Goal: Information Seeking & Learning: Learn about a topic

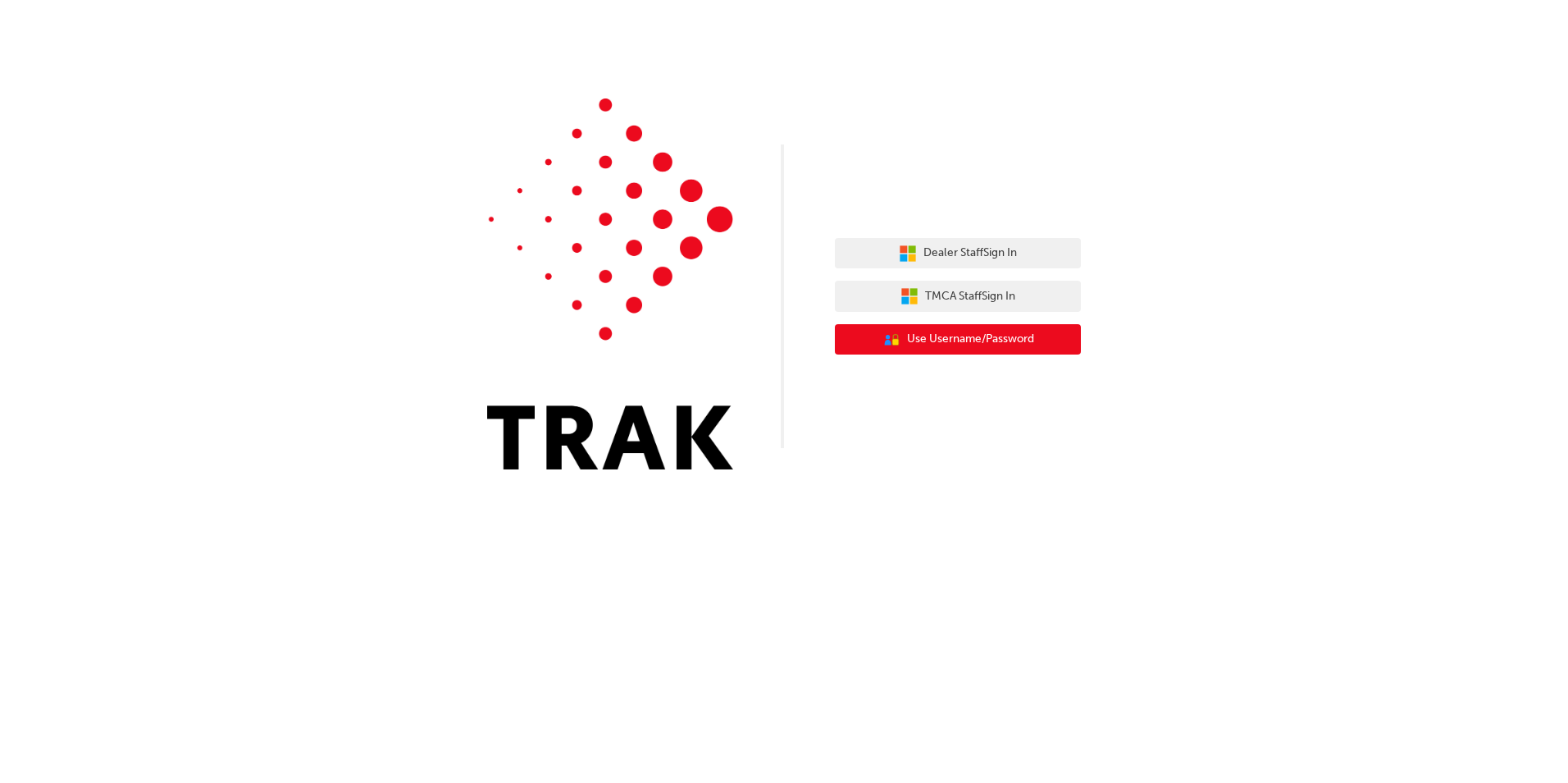
click at [1021, 343] on span "Use Username/Password" at bounding box center [970, 339] width 127 height 19
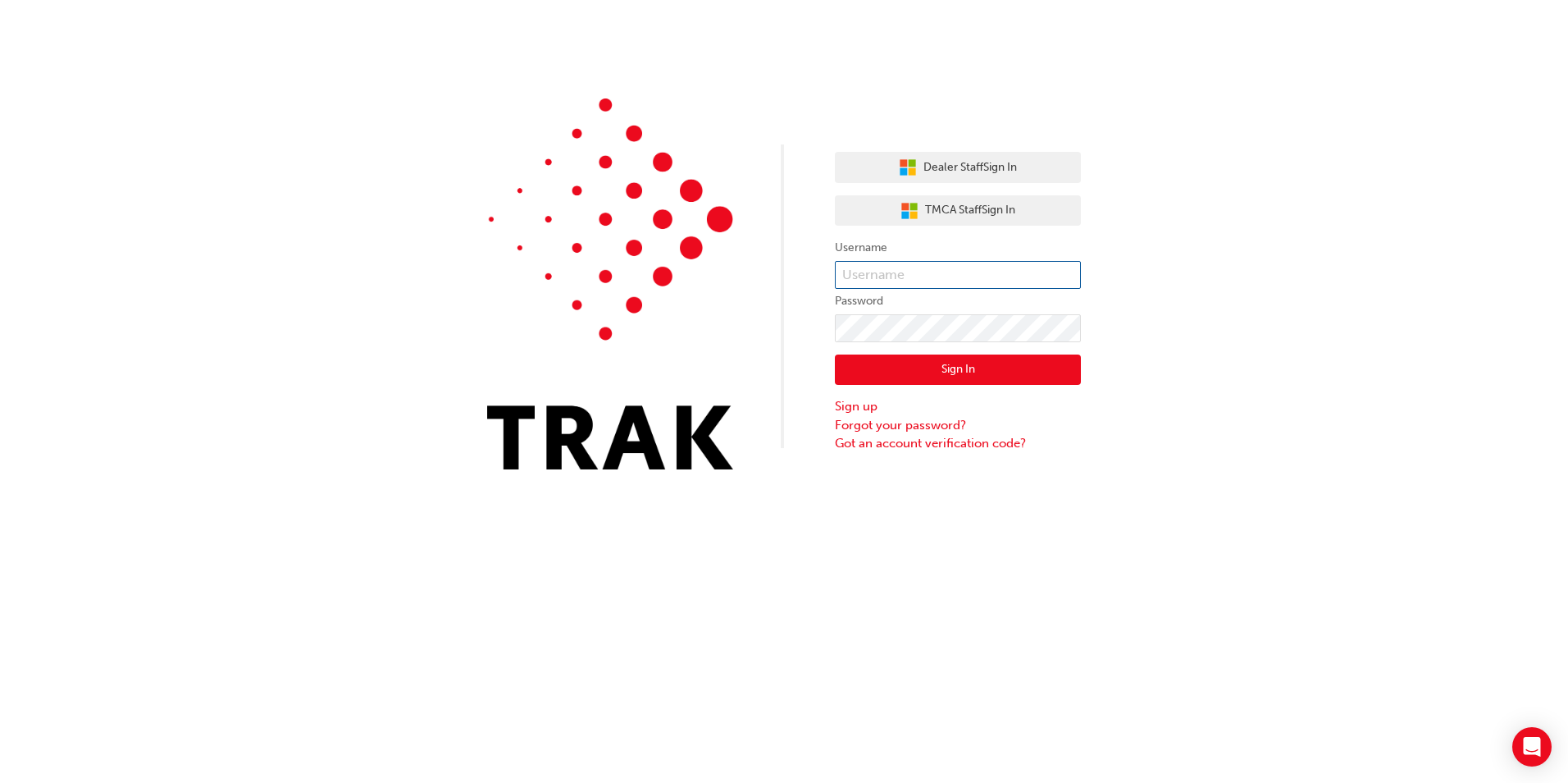
click at [965, 281] on input "text" at bounding box center [957, 275] width 246 height 28
click at [1183, 260] on div "Dealer Staff Sign In TMCA Staff Sign In Username Password Sign In Sign up Forgo…" at bounding box center [784, 247] width 1568 height 494
click at [973, 176] on span "Dealer Staff Sign In" at bounding box center [970, 168] width 93 height 19
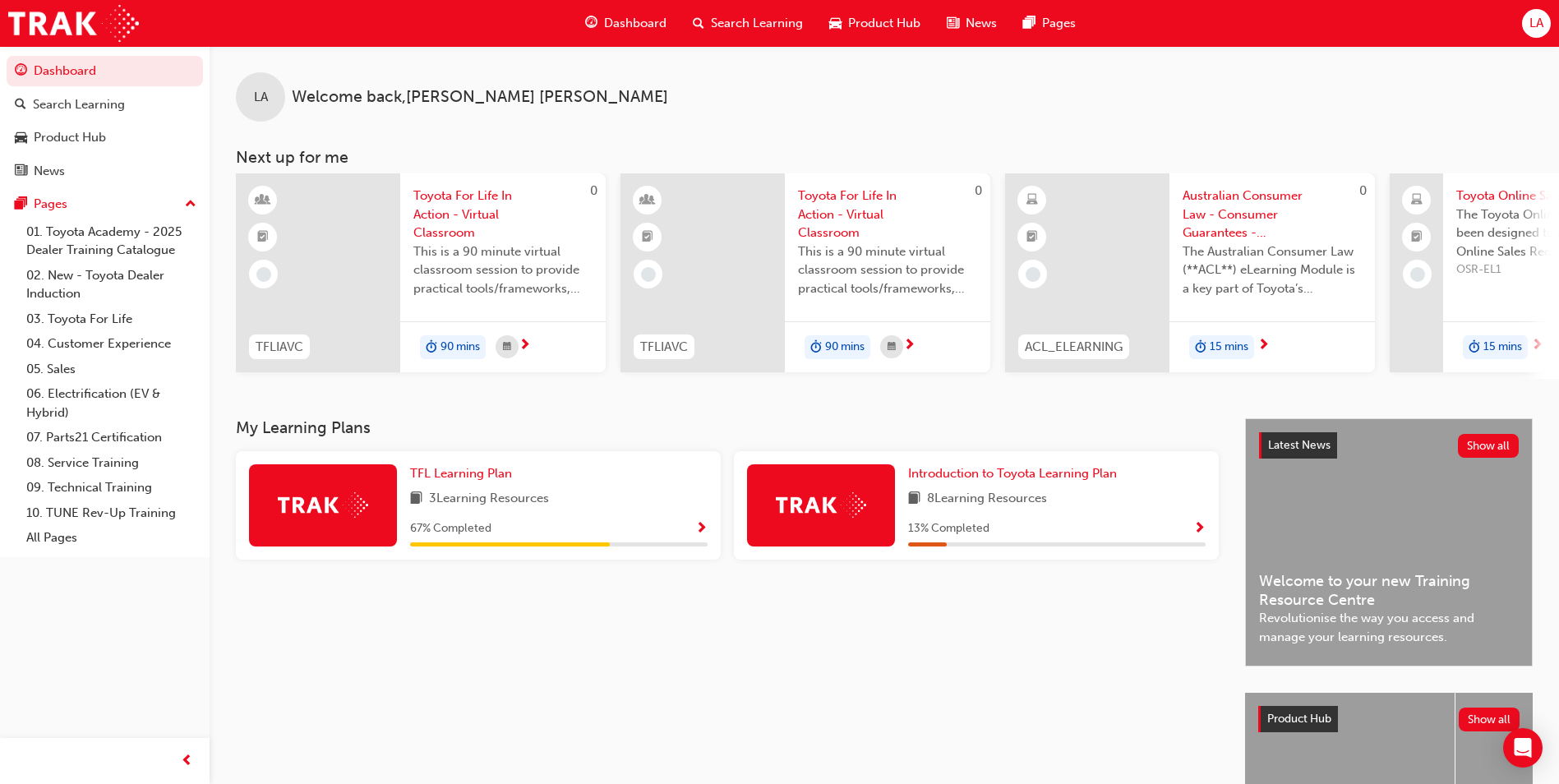
click at [706, 536] on span "Show Progress" at bounding box center [701, 528] width 12 height 15
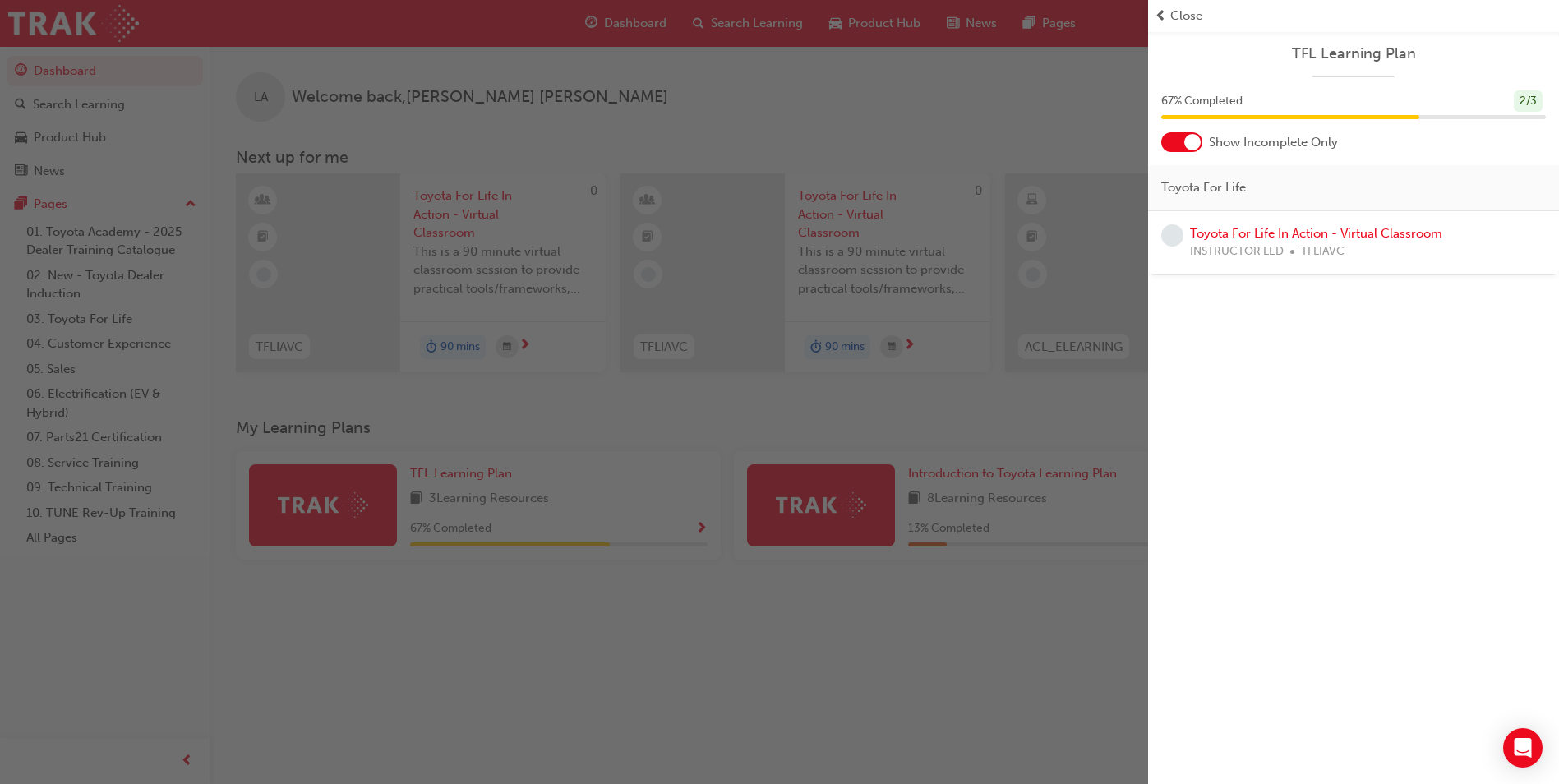
click at [698, 582] on div "button" at bounding box center [574, 392] width 1148 height 784
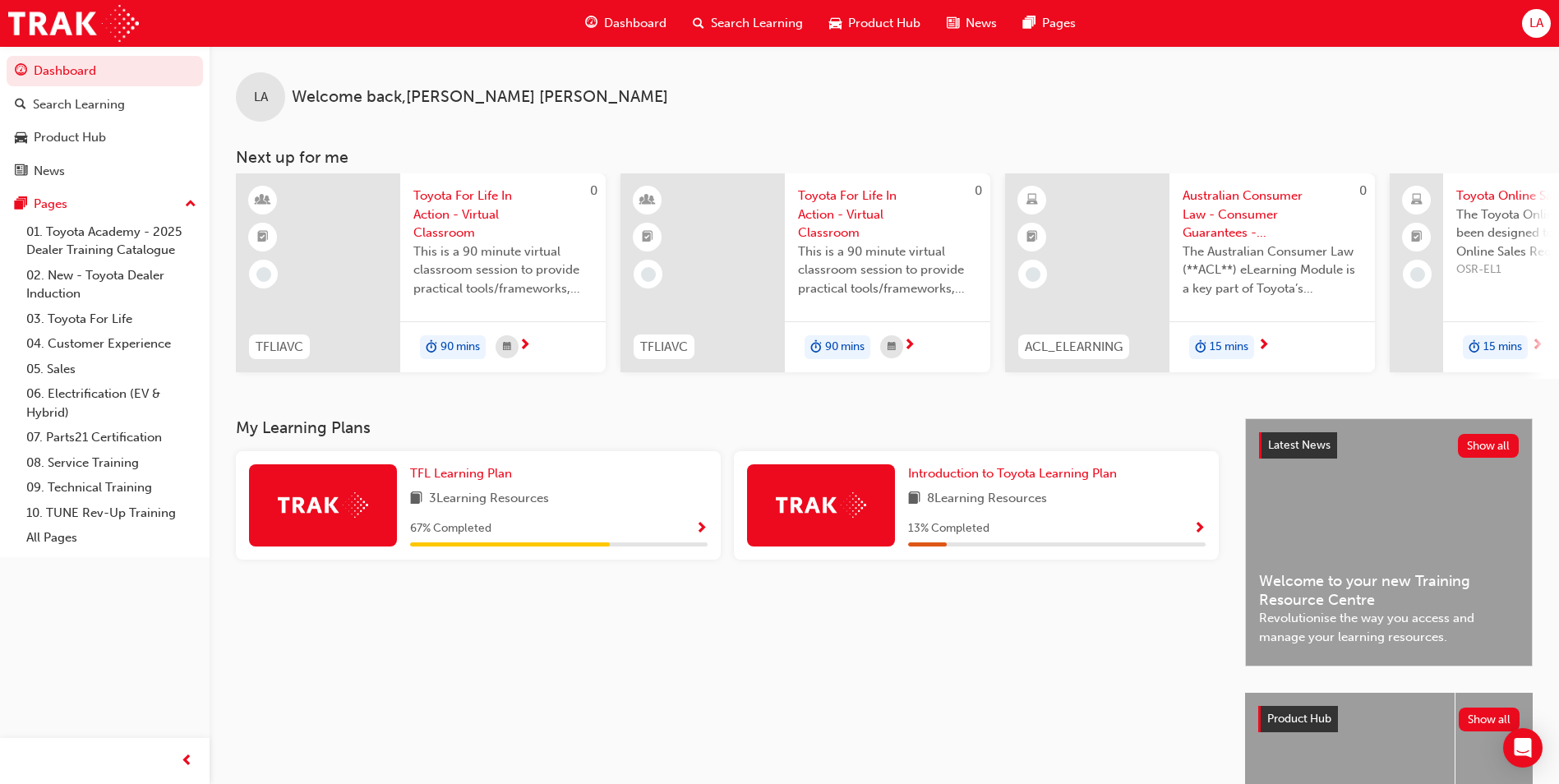
click at [887, 528] on div at bounding box center [821, 505] width 148 height 82
click at [1199, 536] on span "Show Progress" at bounding box center [1199, 528] width 12 height 15
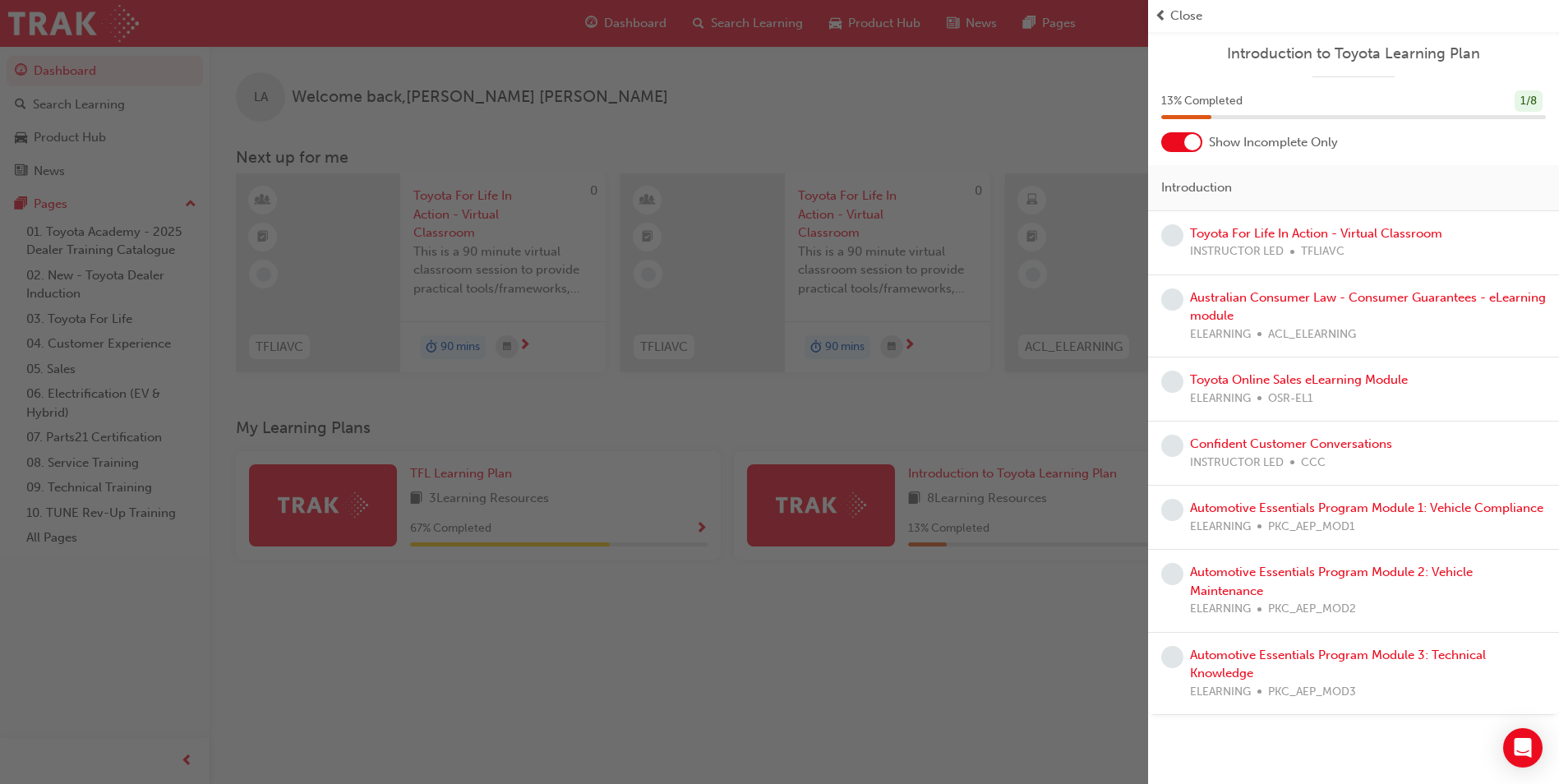
click at [982, 588] on div "button" at bounding box center [574, 392] width 1148 height 784
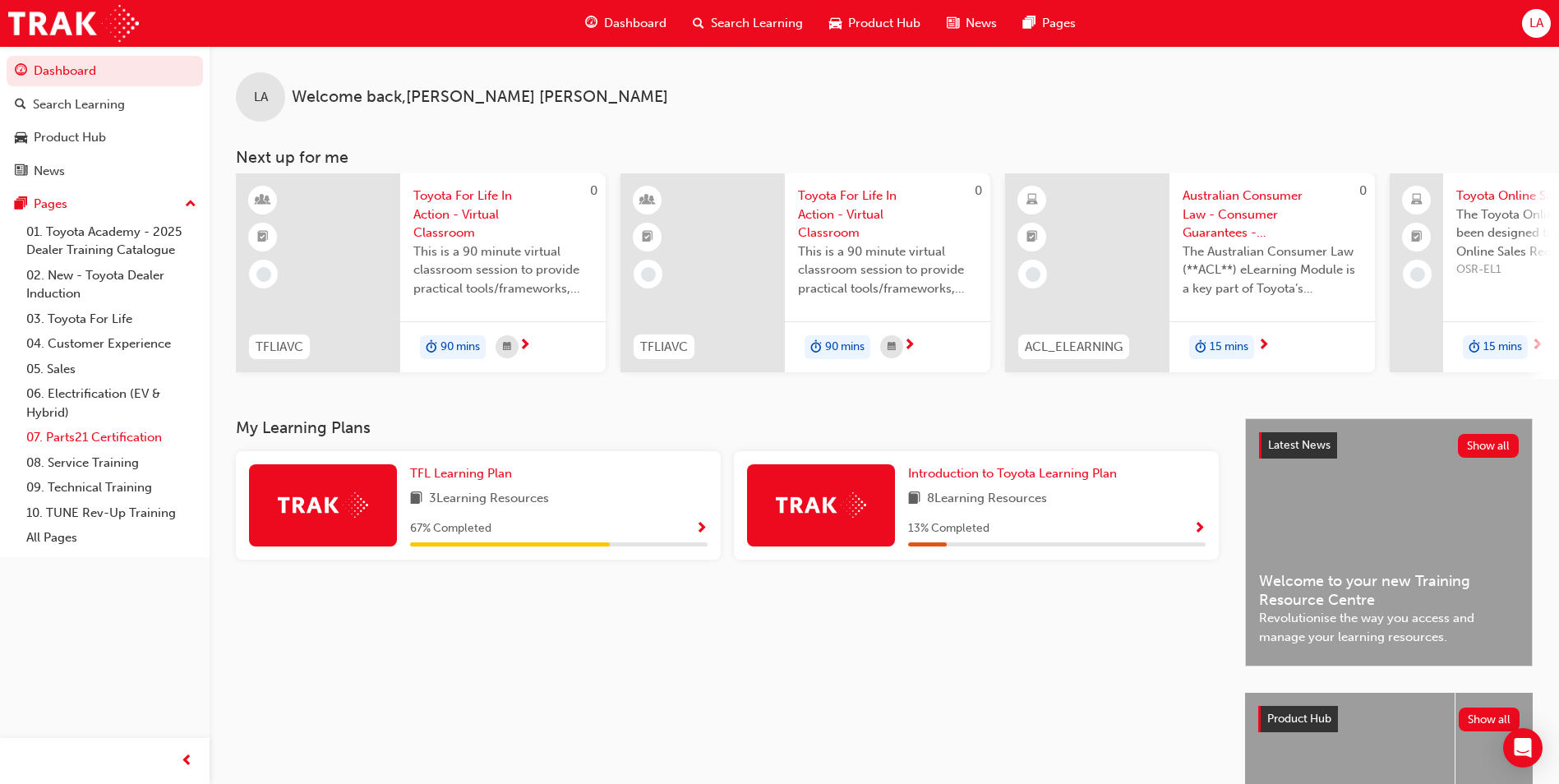
click at [85, 429] on link "07. Parts21 Certification" at bounding box center [112, 437] width 184 height 26
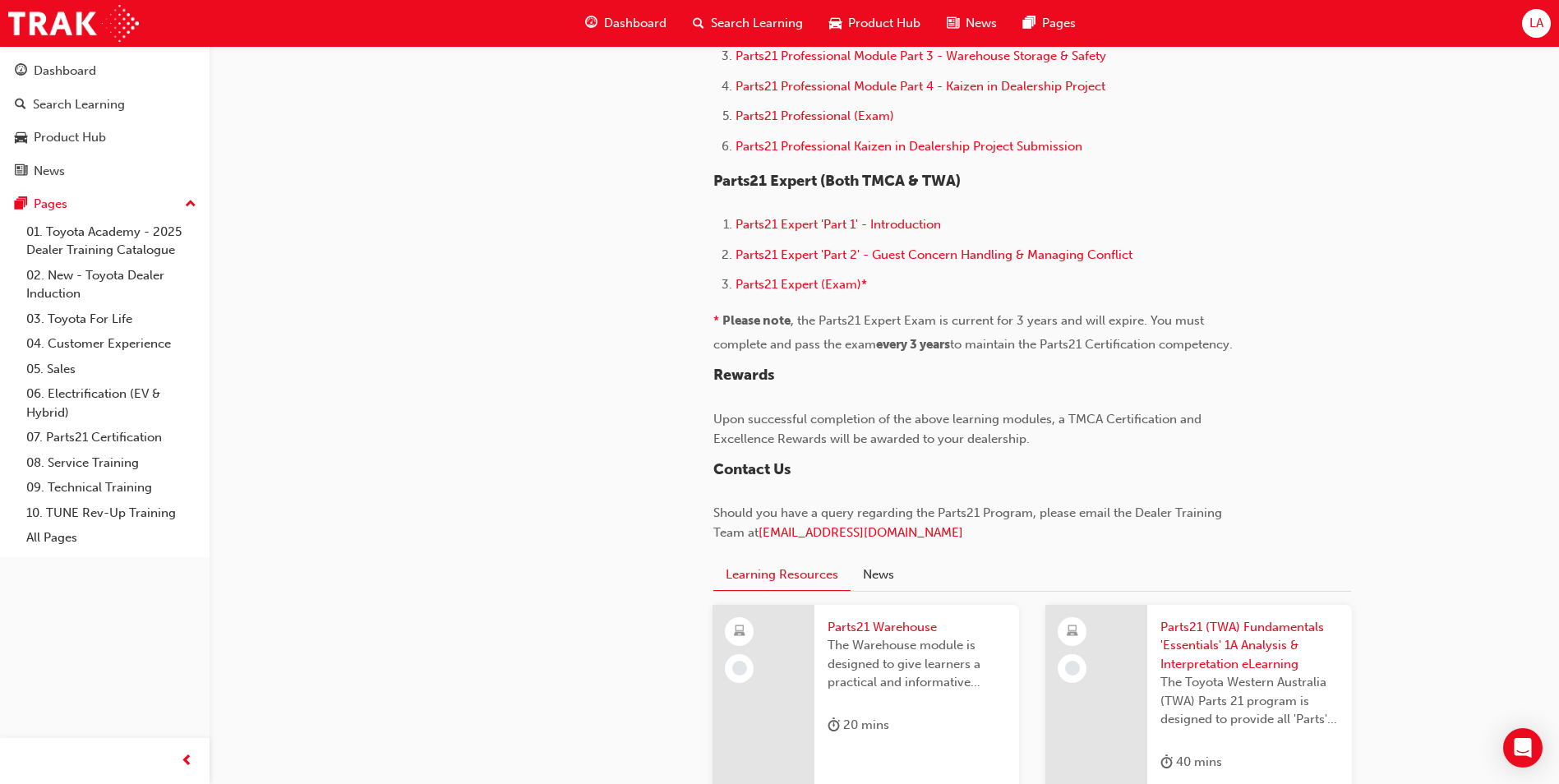
scroll to position [1433, 0]
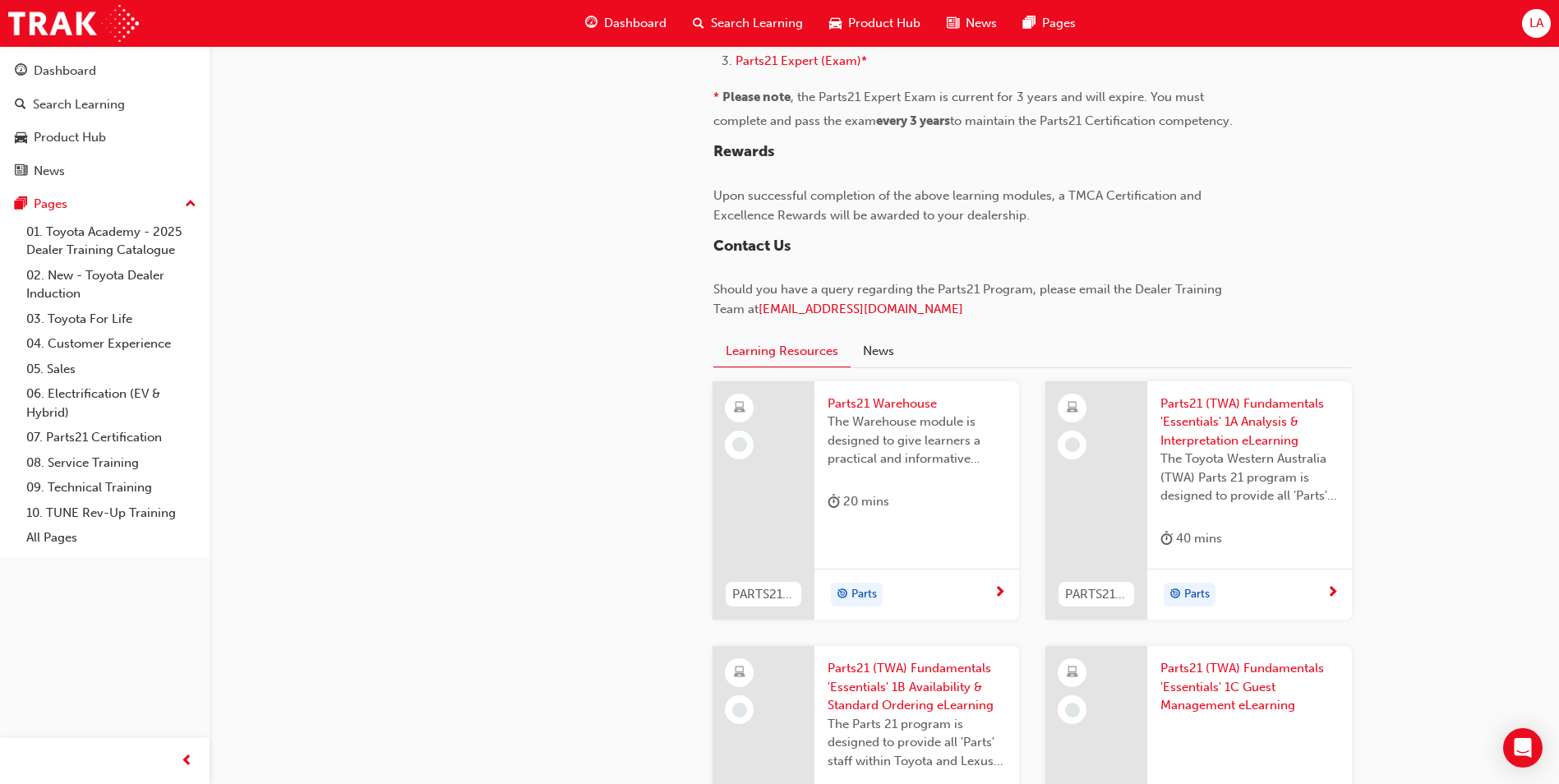
click at [984, 579] on div "Parts" at bounding box center [916, 594] width 204 height 51
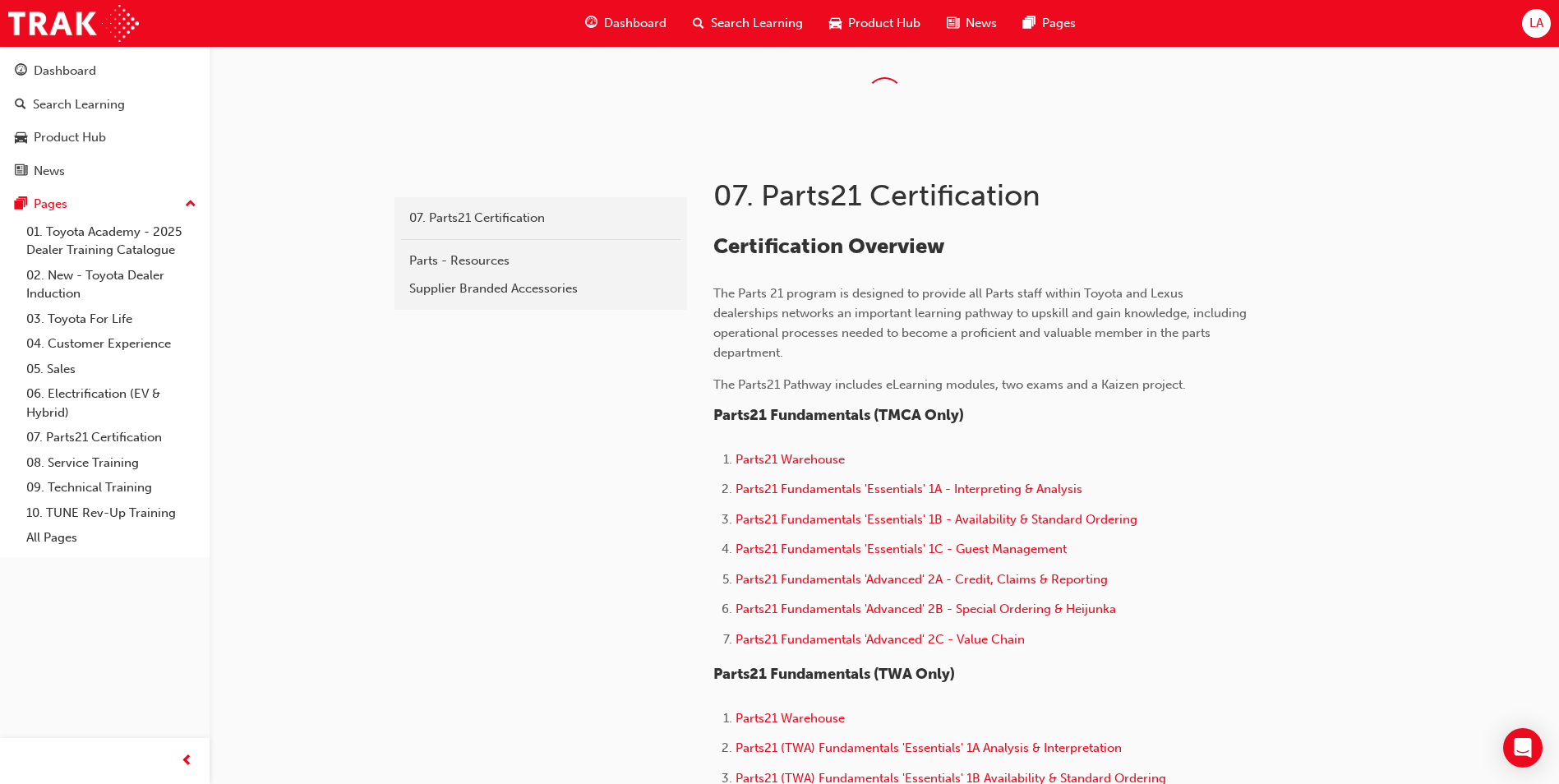
scroll to position [1664, 0]
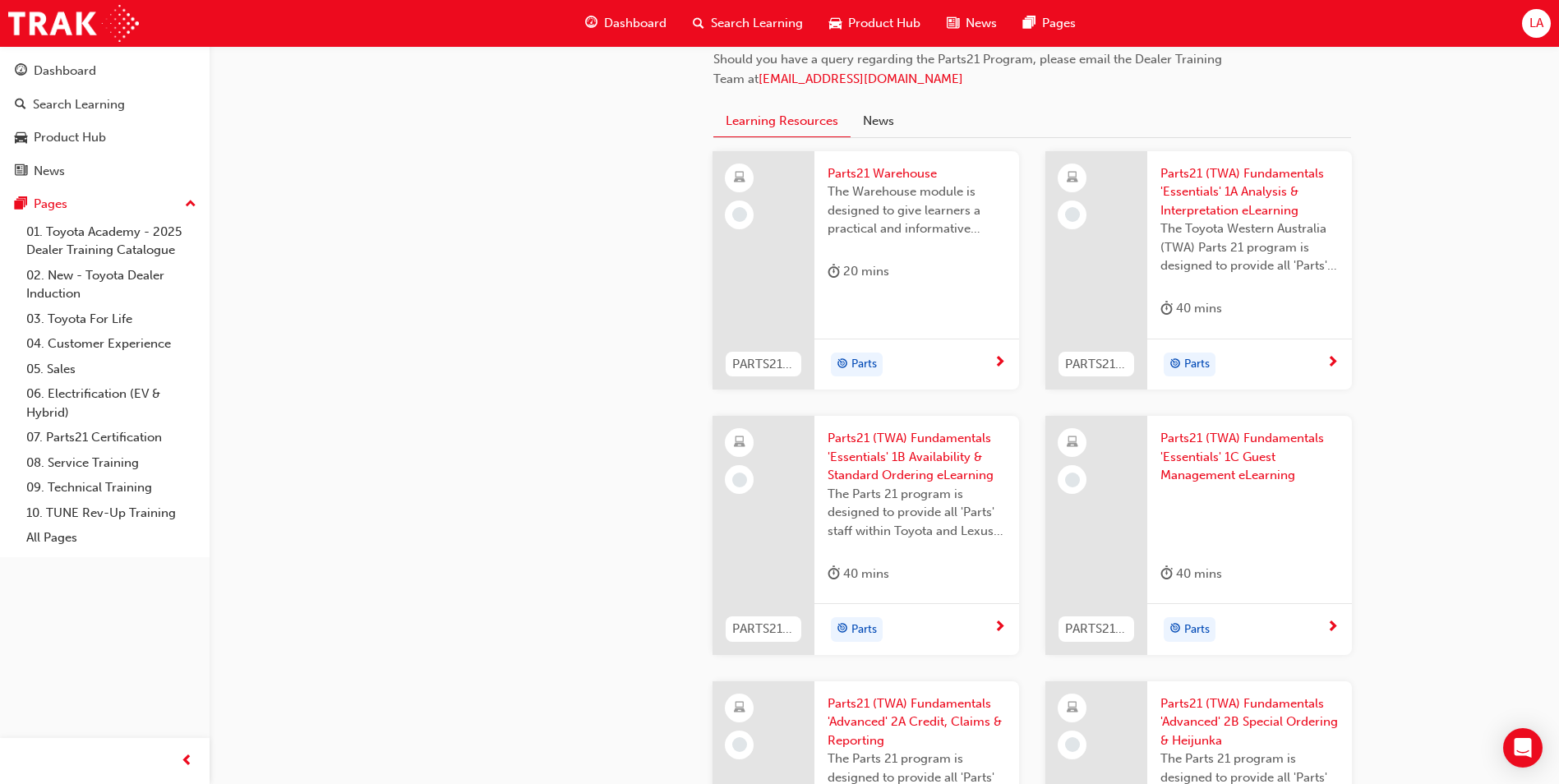
click at [1071, 312] on div at bounding box center [1096, 270] width 102 height 239
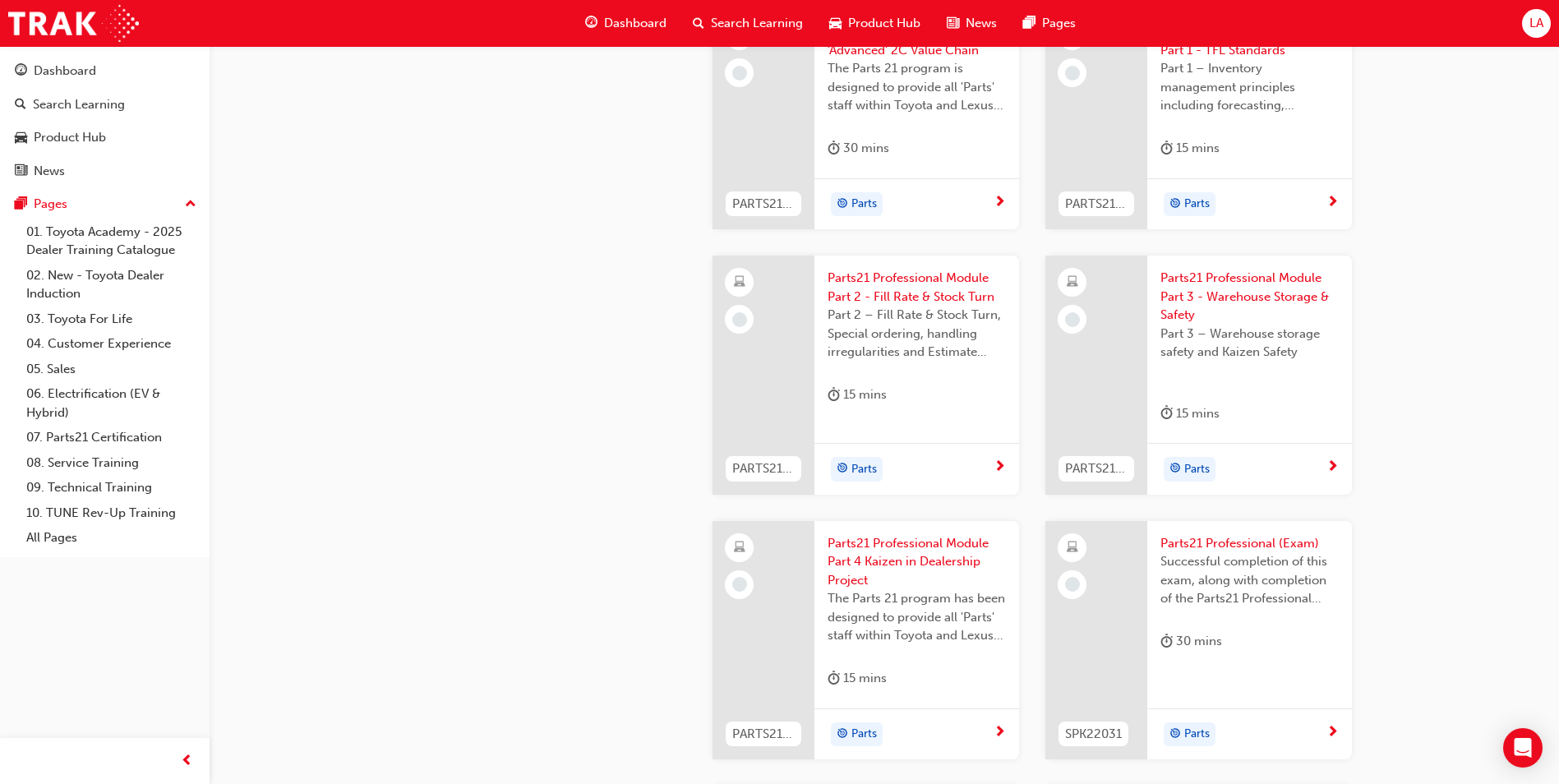
scroll to position [2774, 0]
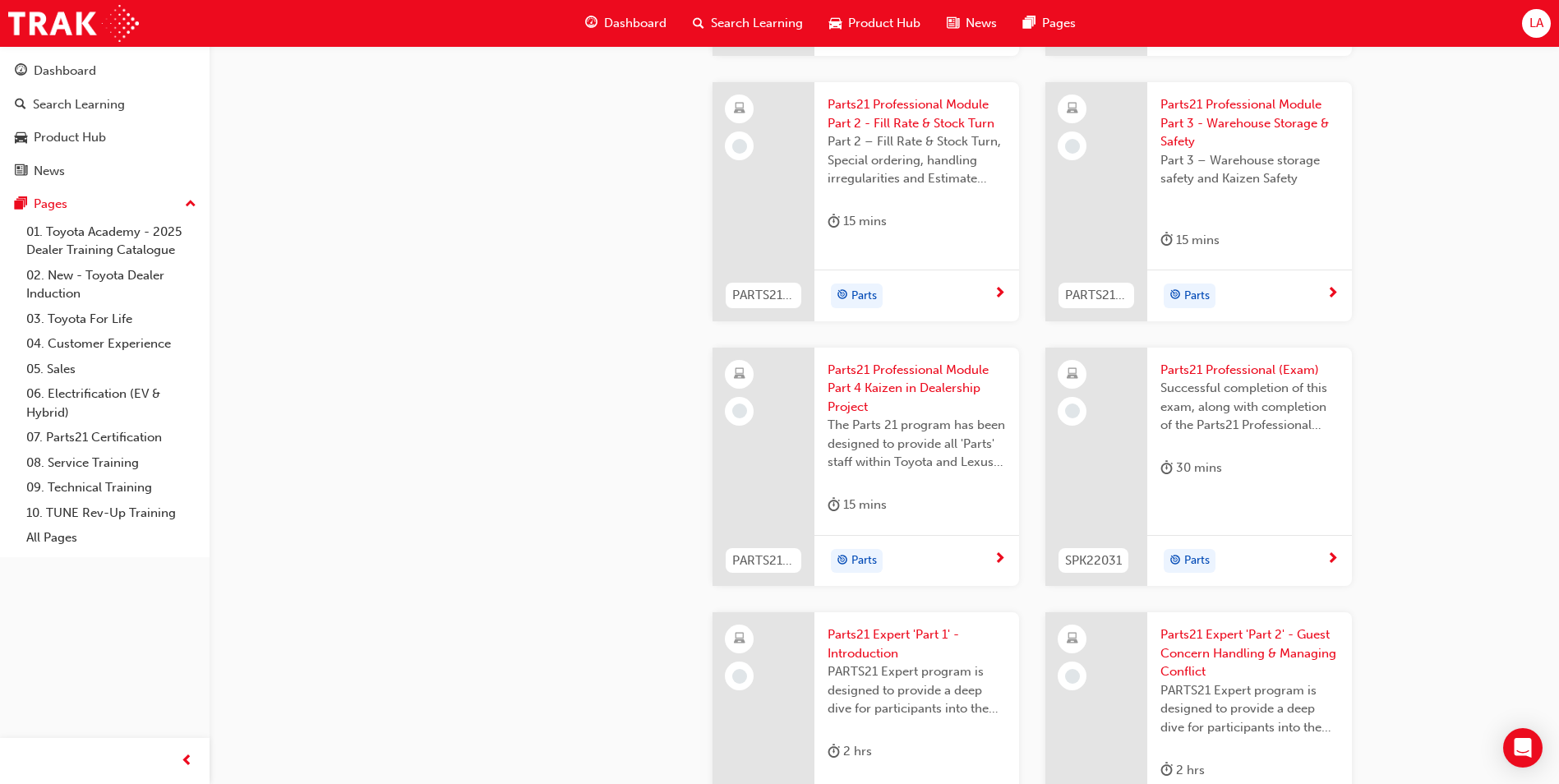
click at [1260, 417] on span "Successful completion of this exam, along with completion of the Parts21 Profes…" at bounding box center [1249, 407] width 178 height 56
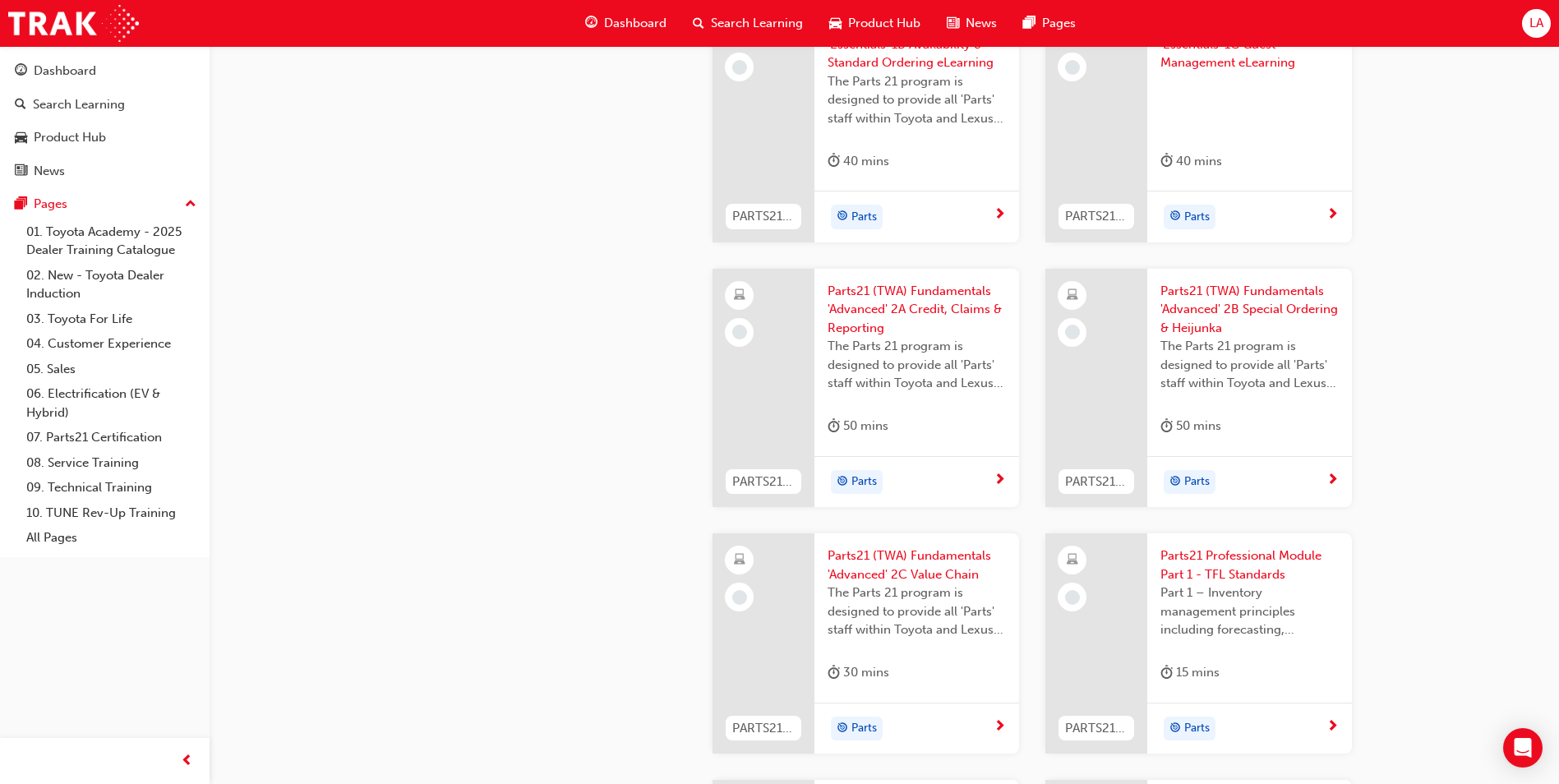
scroll to position [2363, 0]
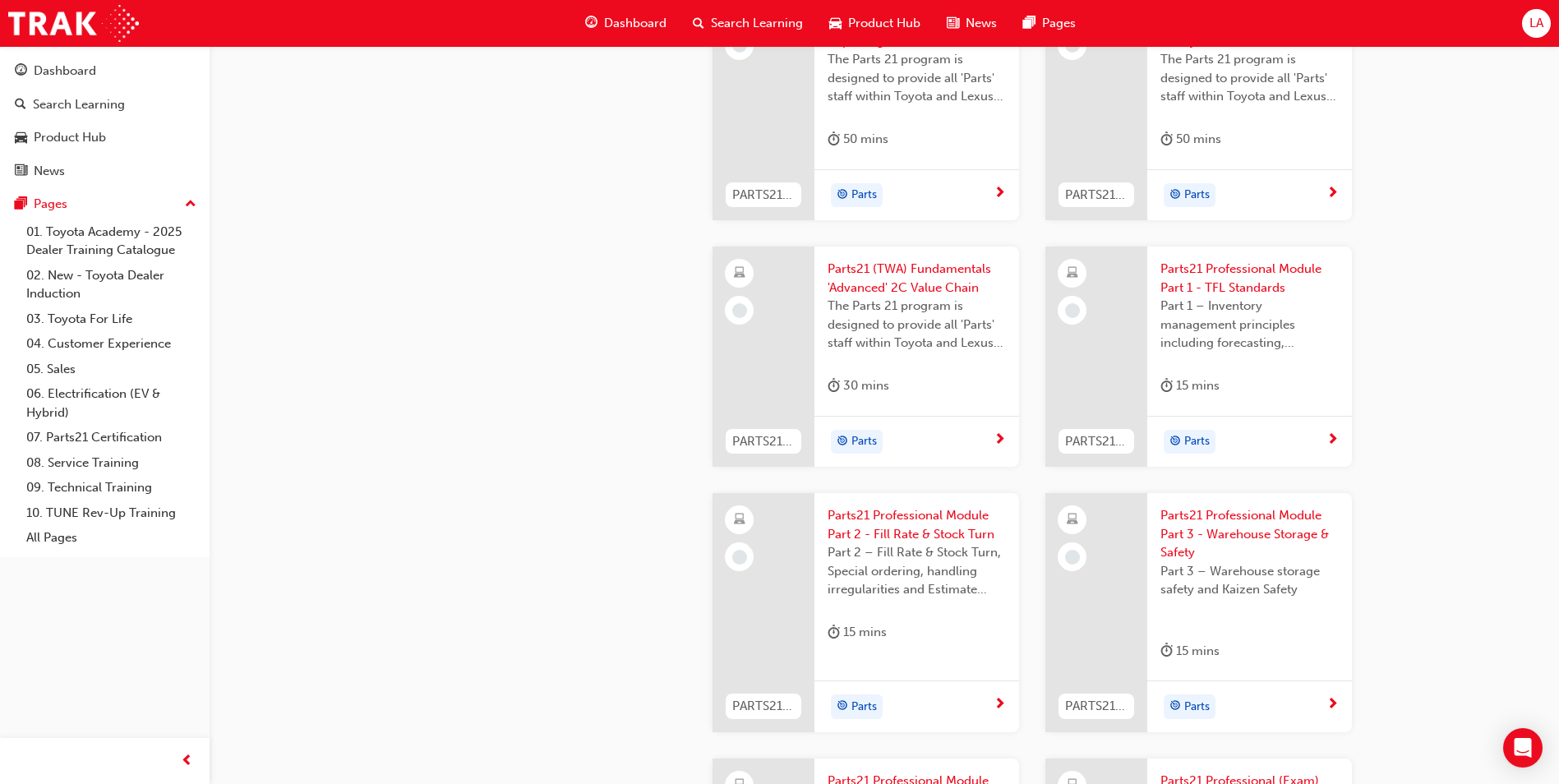
click at [764, 351] on div at bounding box center [763, 356] width 102 height 220
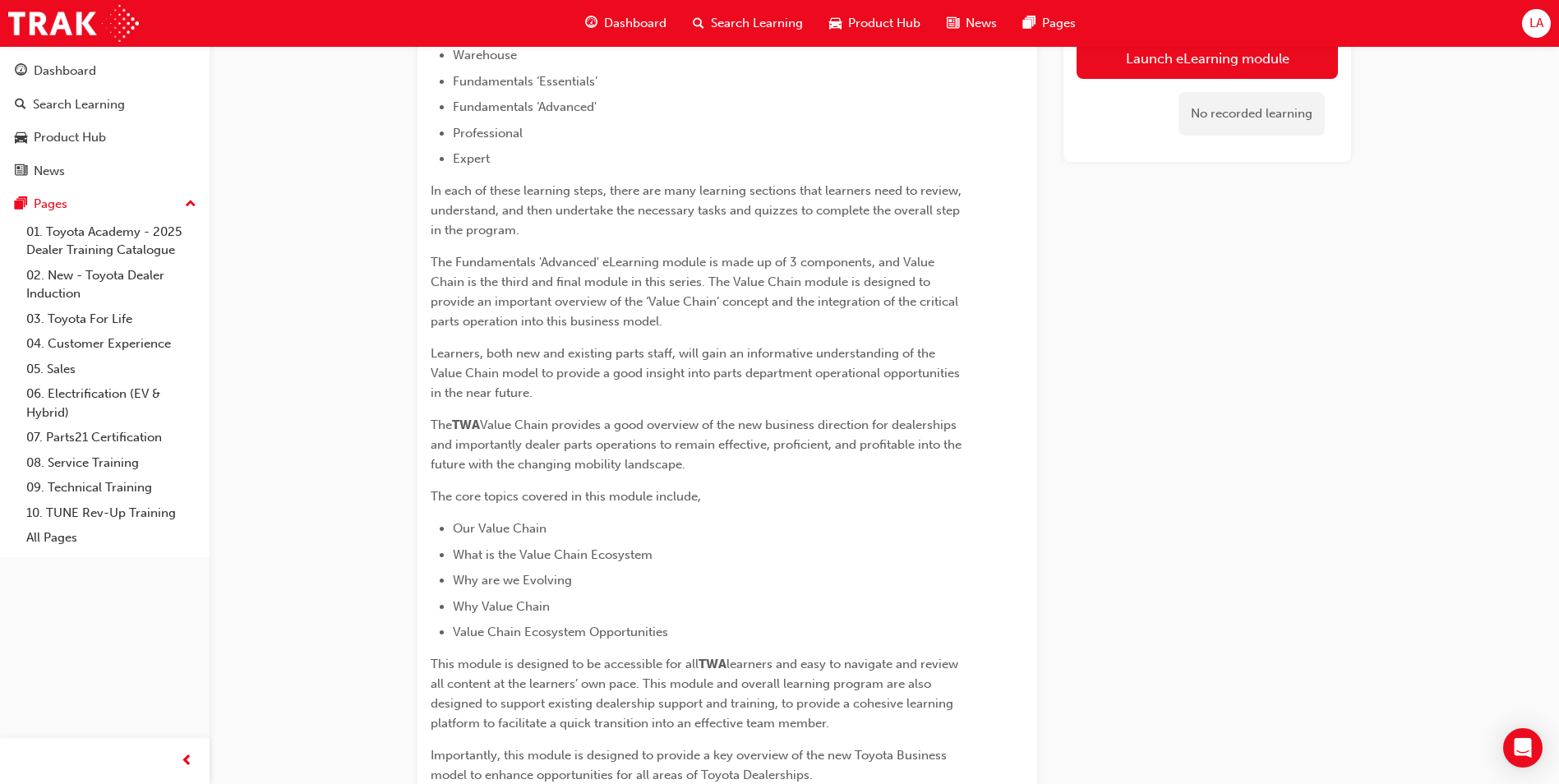
scroll to position [739, 0]
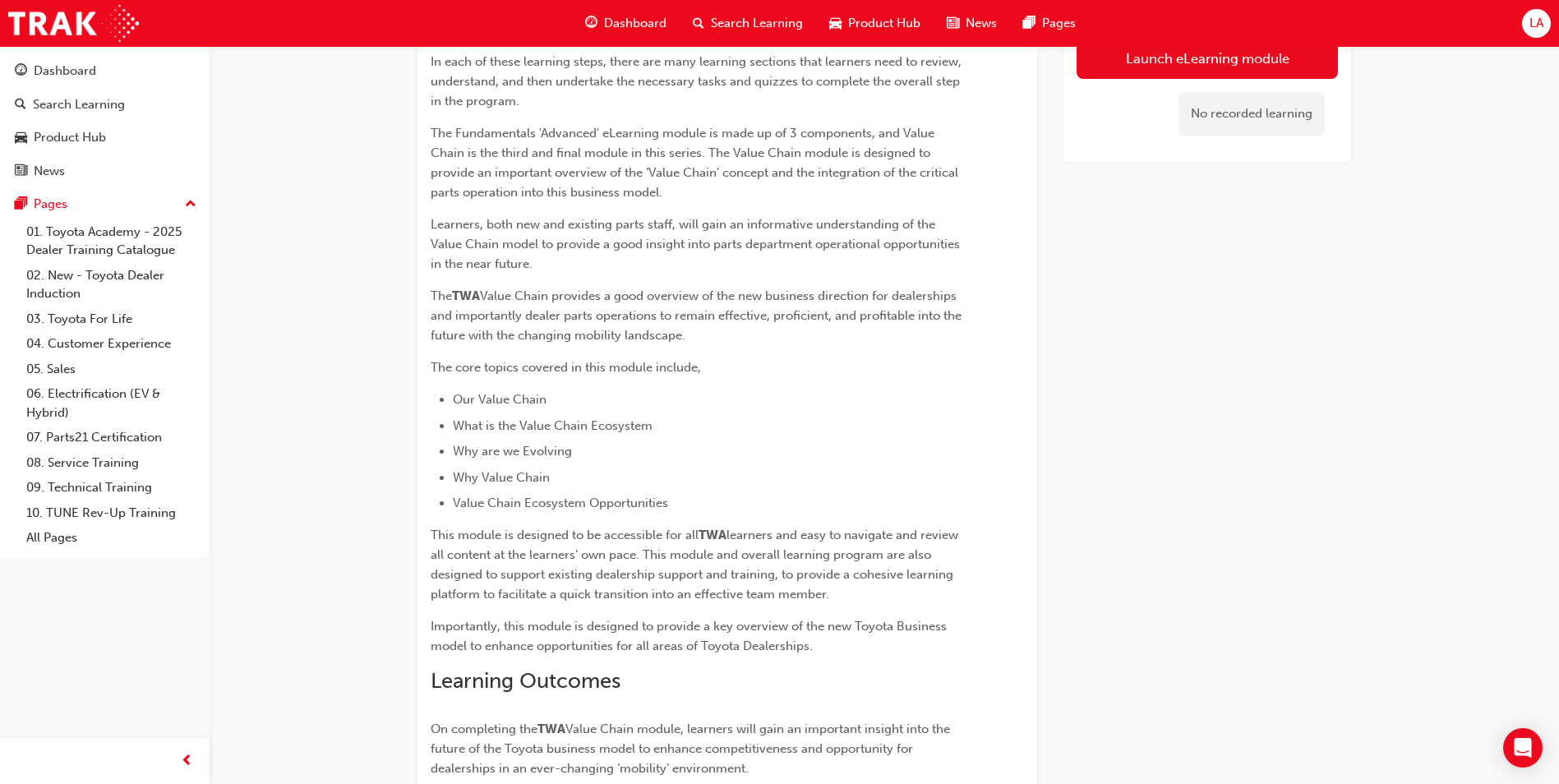
drag, startPoint x: 683, startPoint y: 404, endPoint x: 413, endPoint y: 344, distance: 276.6
click at [413, 344] on div "Parts21 (TWA) Fundamentals 'Advanced' 2C Value Chain eLearning Stream: Parts 30…" at bounding box center [884, 226] width 986 height 1788
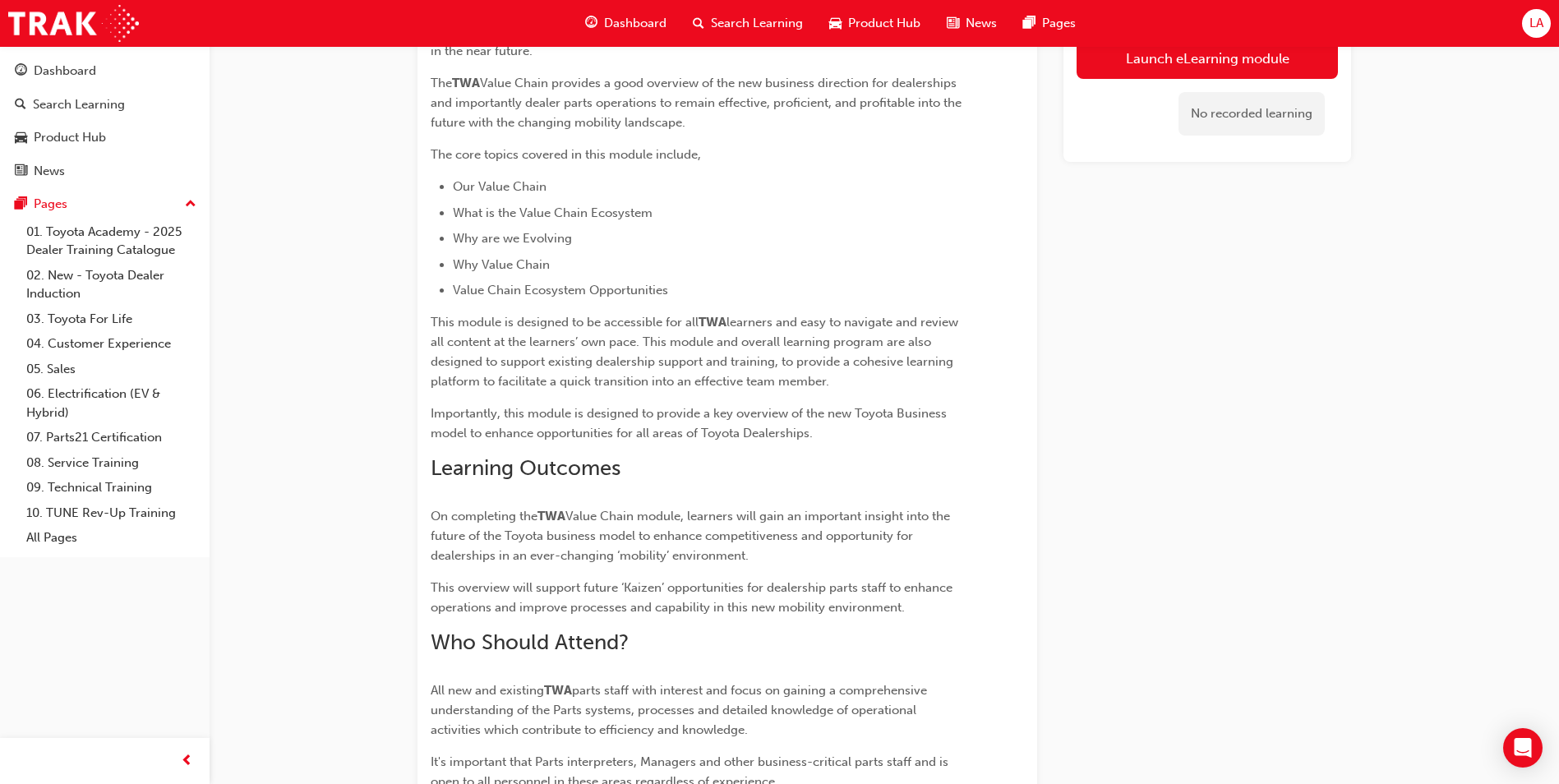
scroll to position [1119, 0]
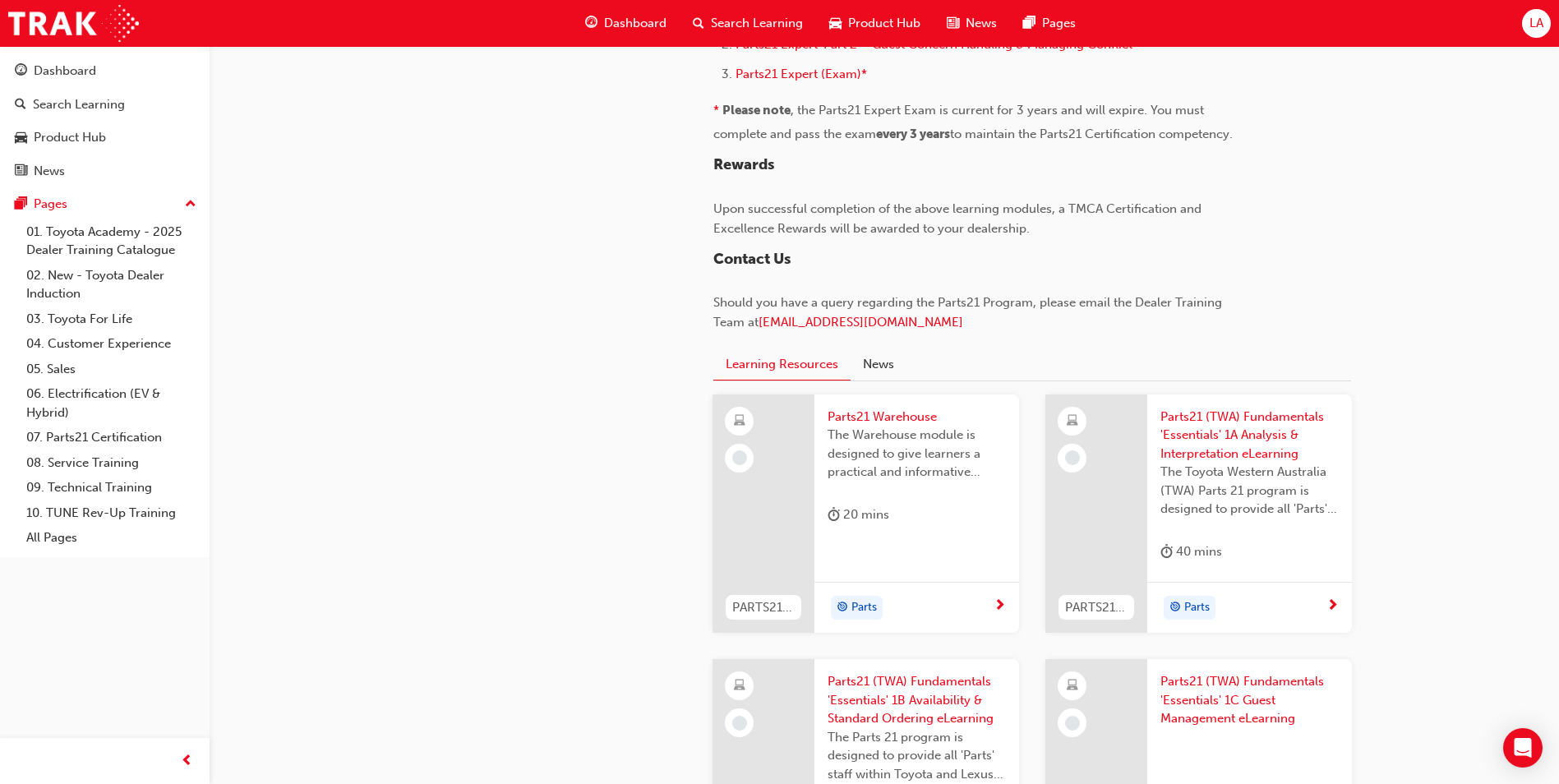
scroll to position [1459, 0]
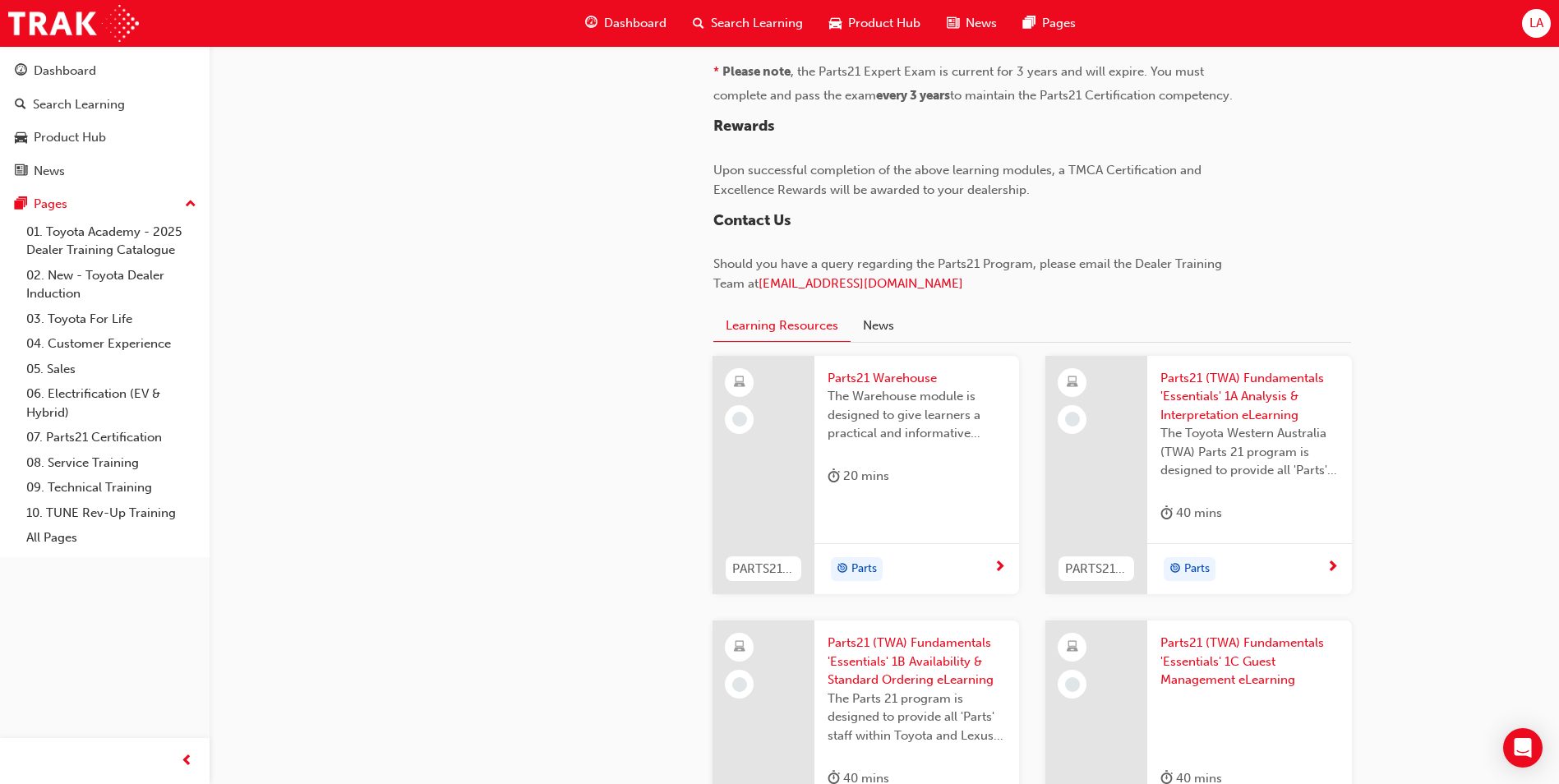
click at [837, 380] on span "Parts21 Warehouse" at bounding box center [917, 378] width 178 height 19
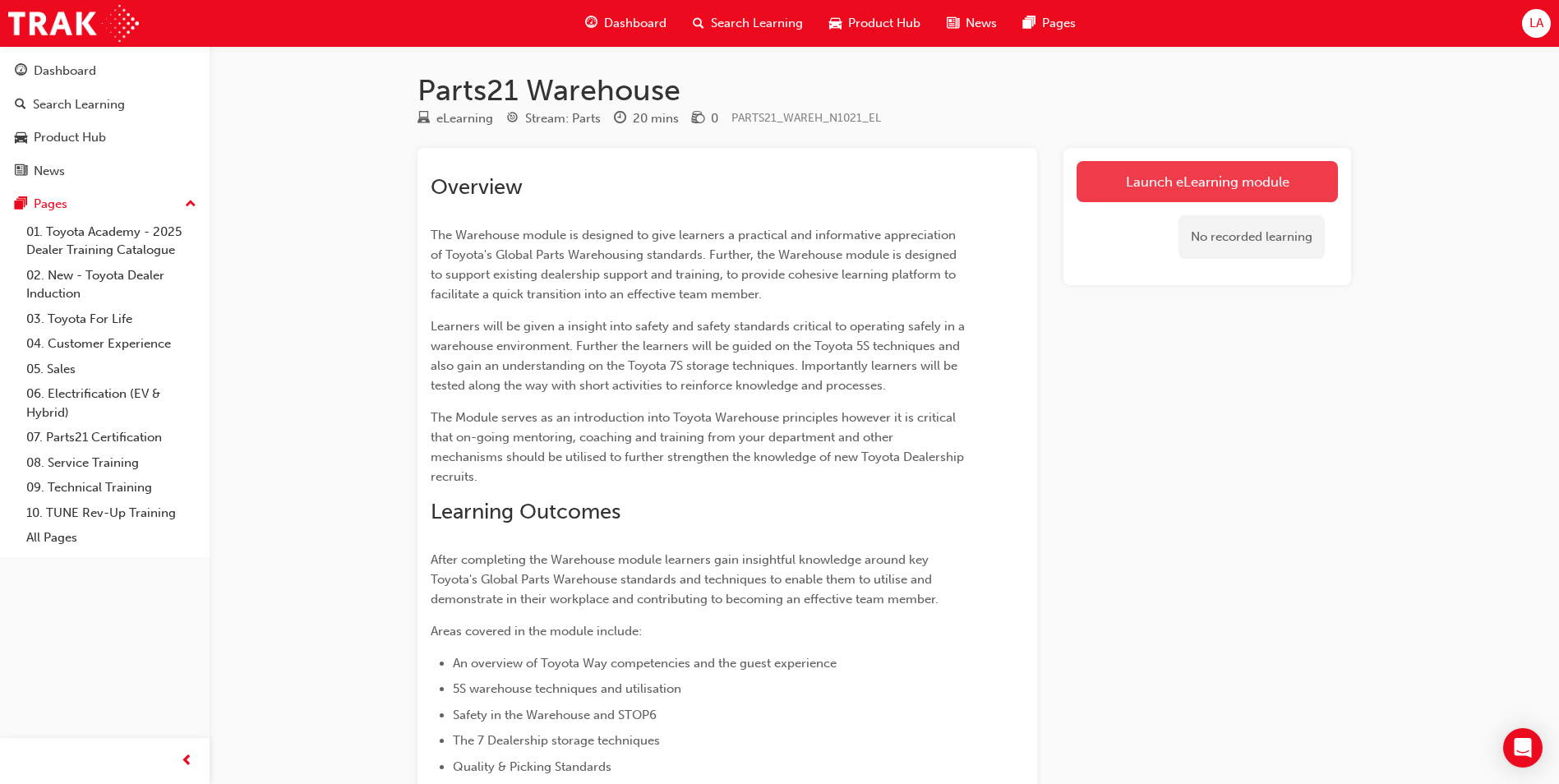
click at [1168, 183] on link "Launch eLearning module" at bounding box center [1207, 182] width 262 height 41
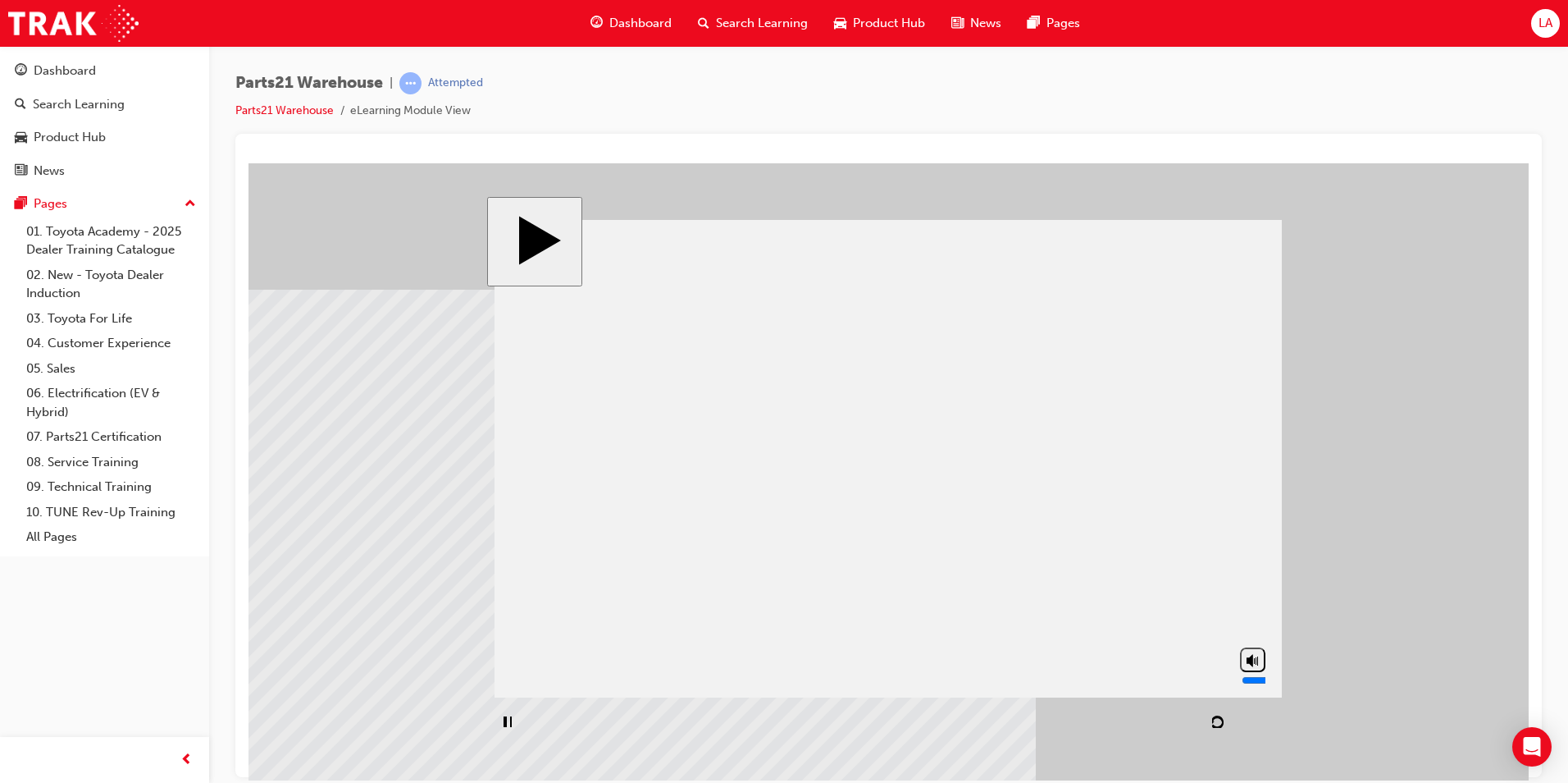
click at [1252, 686] on input "volume" at bounding box center [1295, 678] width 106 height 13
drag, startPoint x: 1127, startPoint y: 690, endPoint x: 1125, endPoint y: 672, distance: 18.1
type input "7"
click at [1125, 672] on input "volume" at bounding box center [1171, 678] width 106 height 13
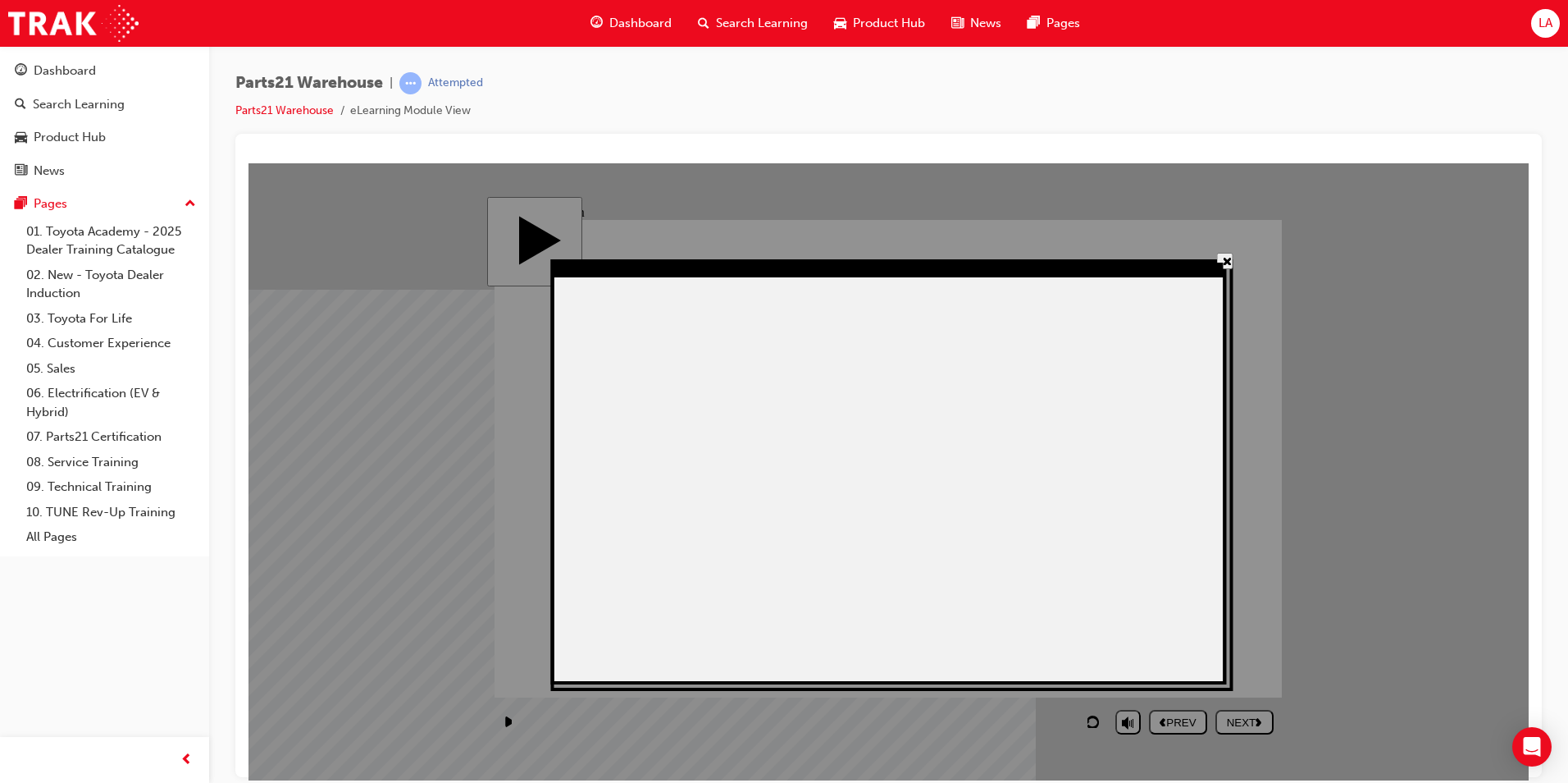
click at [1224, 260] on icon "' +" at bounding box center [1228, 260] width 9 height 9
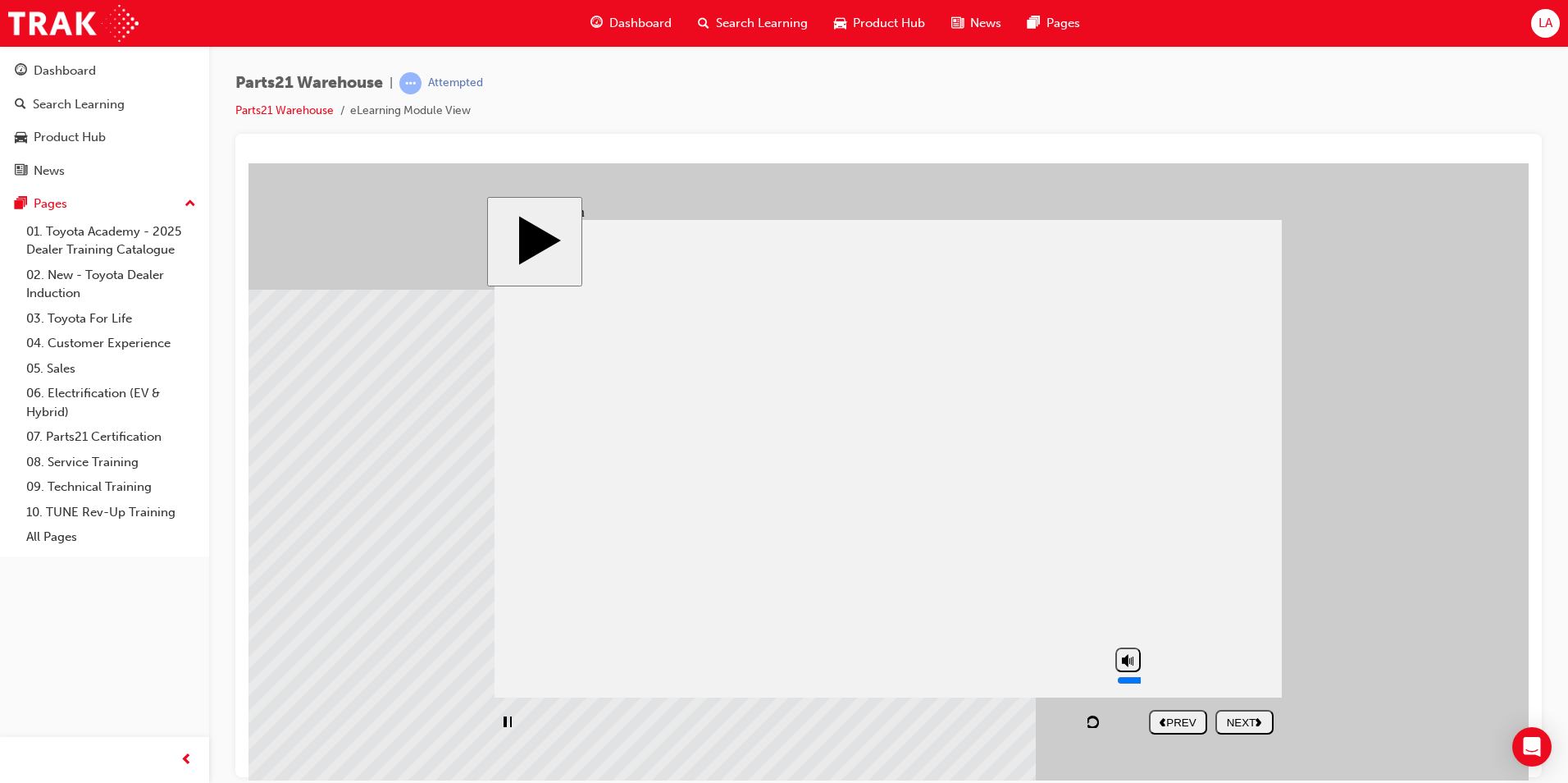
drag, startPoint x: 1127, startPoint y: 673, endPoint x: 1124, endPoint y: 658, distance: 15.3
click at [1124, 672] on input "volume" at bounding box center [1171, 678] width 106 height 13
click at [1132, 663] on rect "volume" at bounding box center [1131, 660] width 1 height 7
click at [1132, 666] on icon "volume" at bounding box center [1128, 658] width 12 height 16
type input "10"
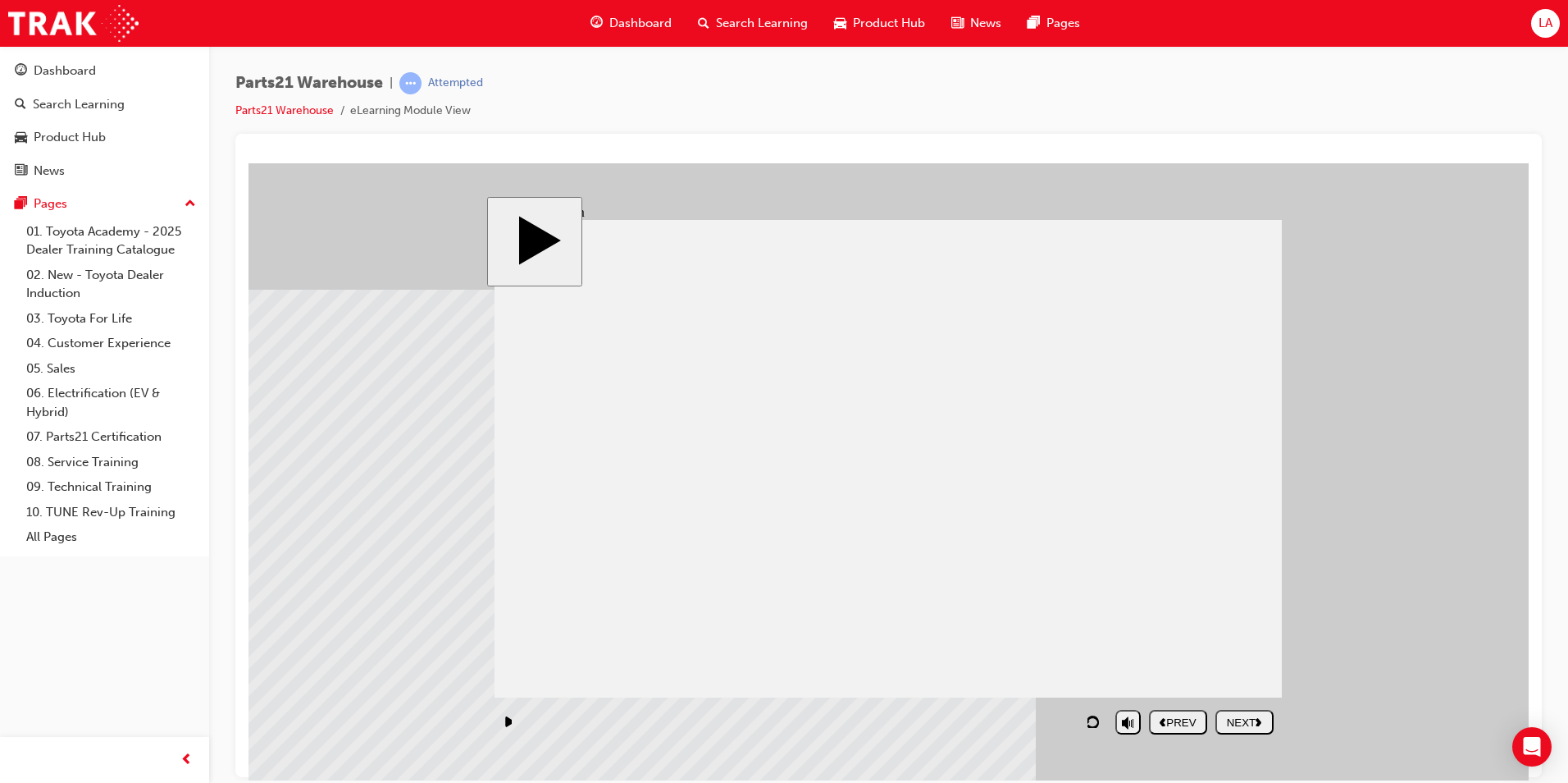
click at [1246, 720] on div "NEXT" at bounding box center [1244, 721] width 45 height 12
click at [1240, 731] on button "NEXT" at bounding box center [1244, 721] width 58 height 25
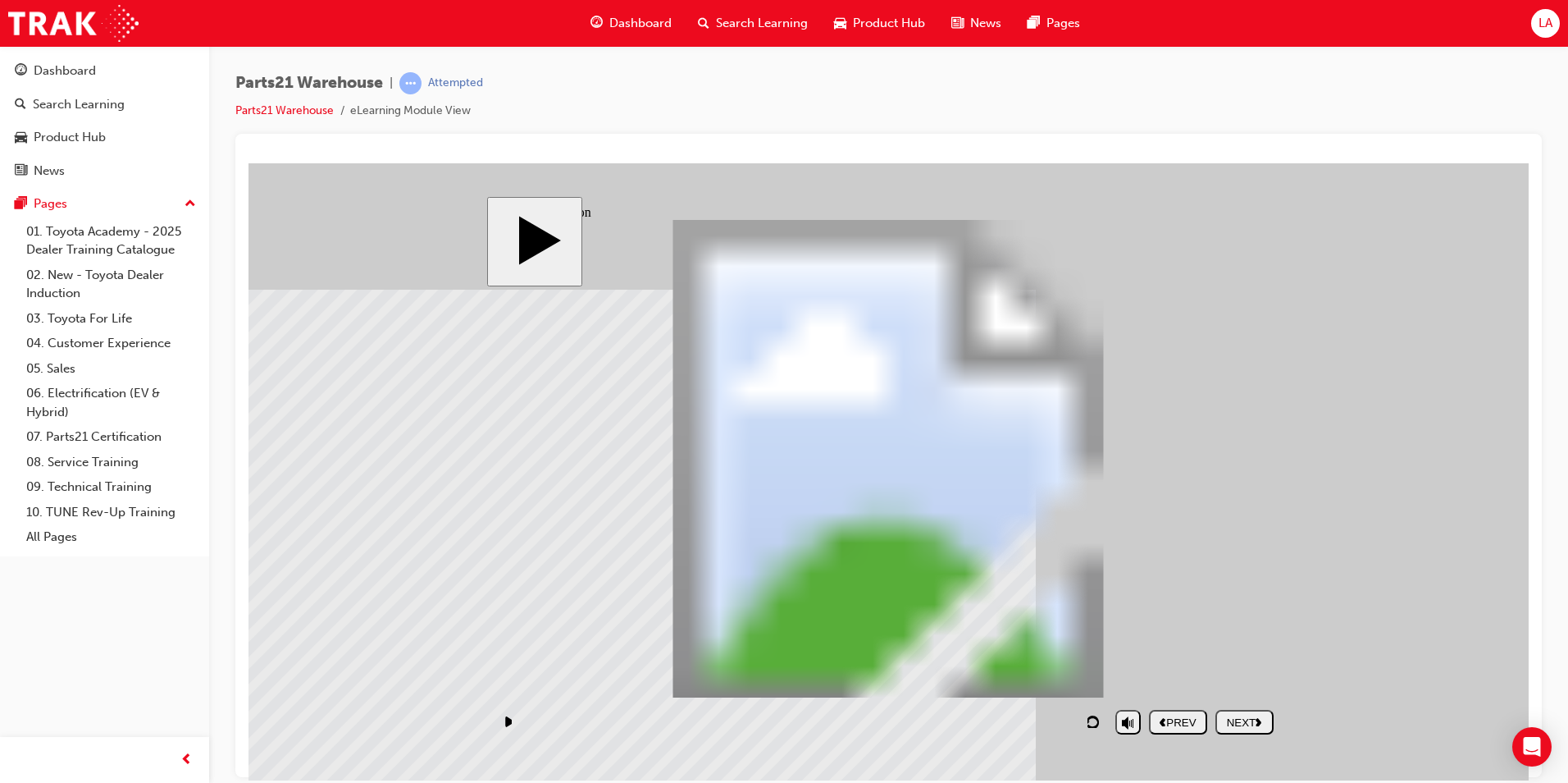
click at [1236, 731] on button "NEXT" at bounding box center [1244, 721] width 58 height 25
click at [1248, 715] on div "NEXT" at bounding box center [1244, 721] width 45 height 12
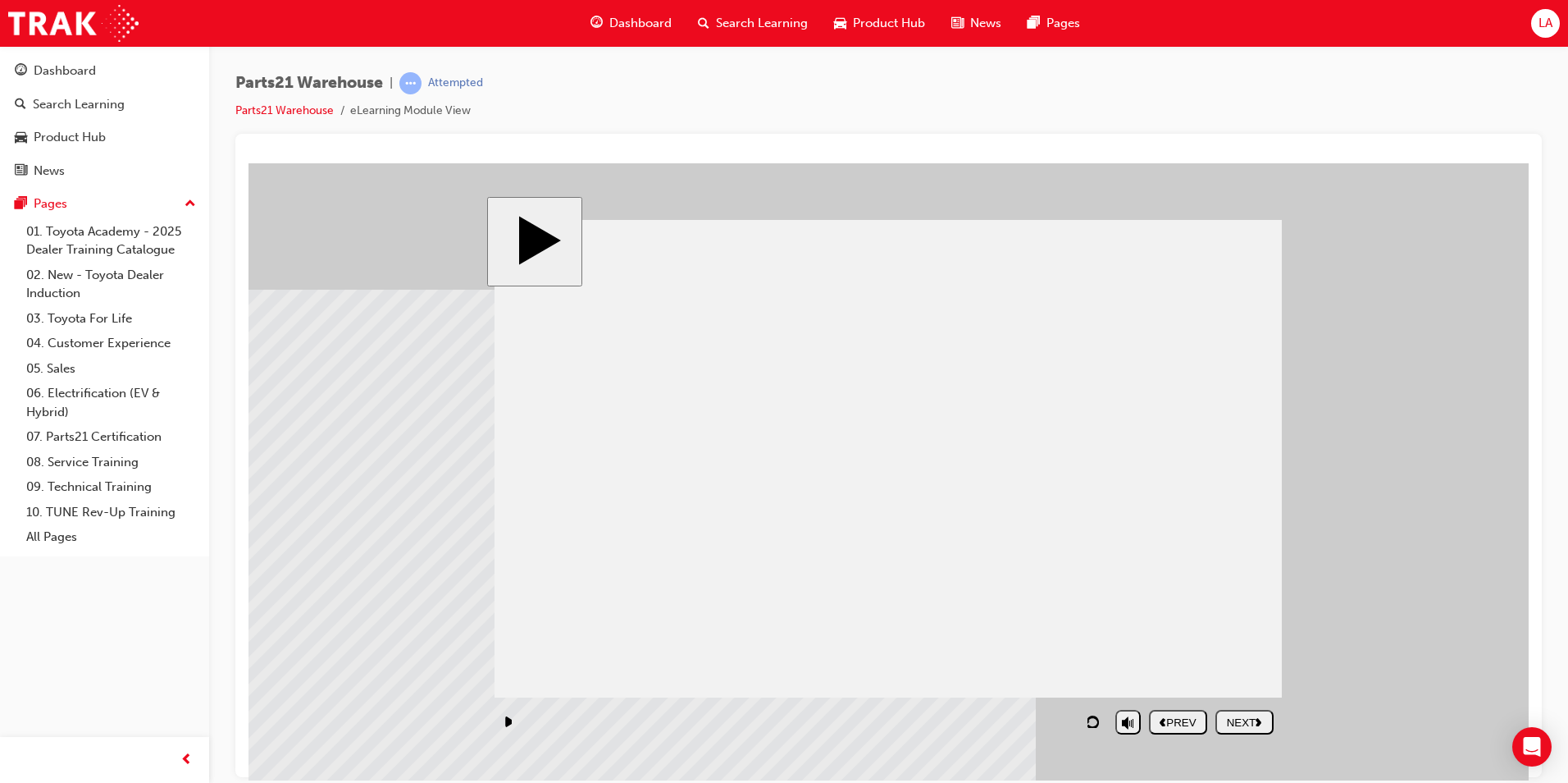
click at [1248, 715] on div "NEXT" at bounding box center [1244, 721] width 45 height 12
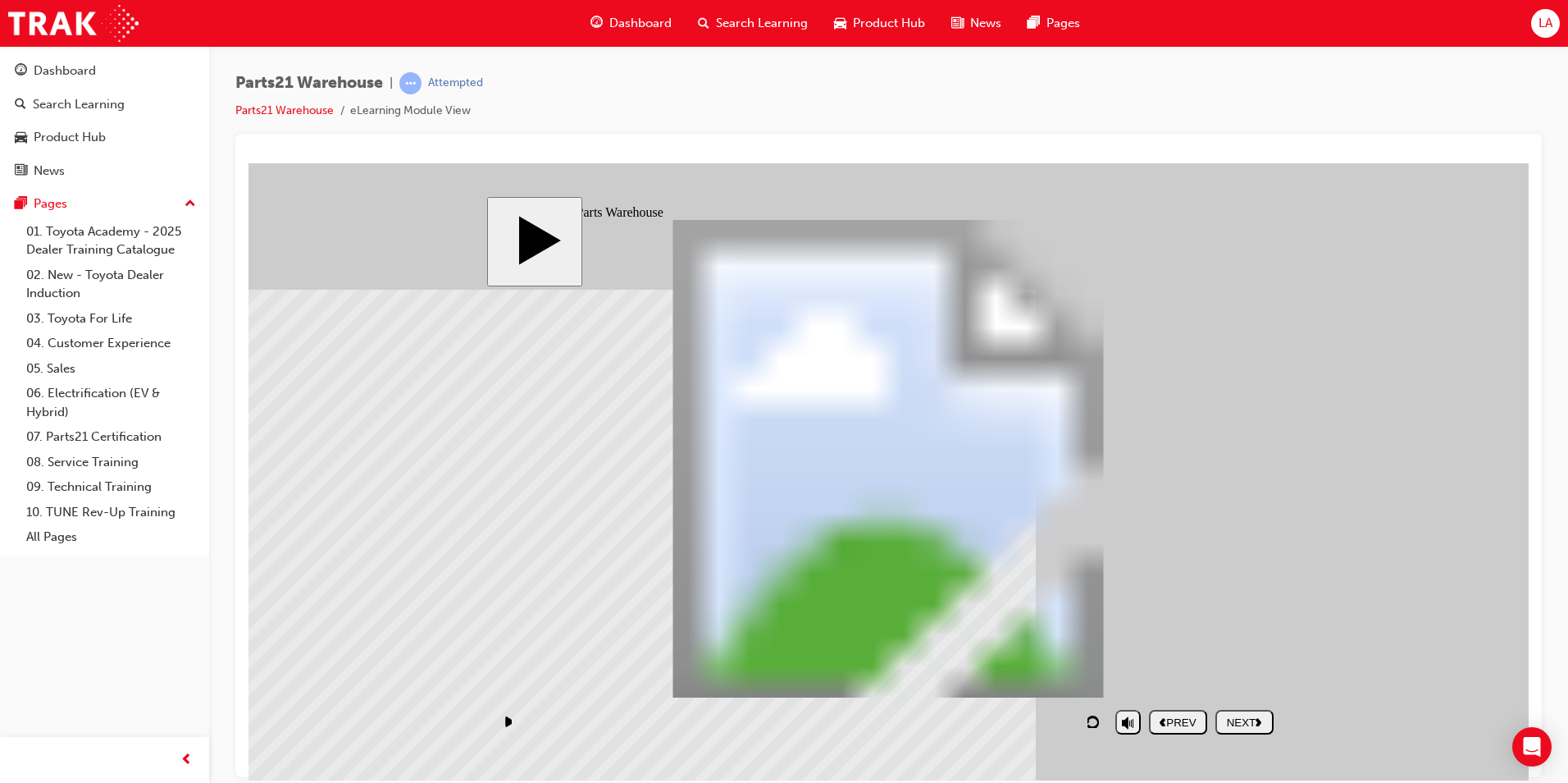
click at [1248, 710] on button "NEXT" at bounding box center [1244, 721] width 58 height 25
click at [1237, 711] on button "NEXT" at bounding box center [1244, 721] width 58 height 25
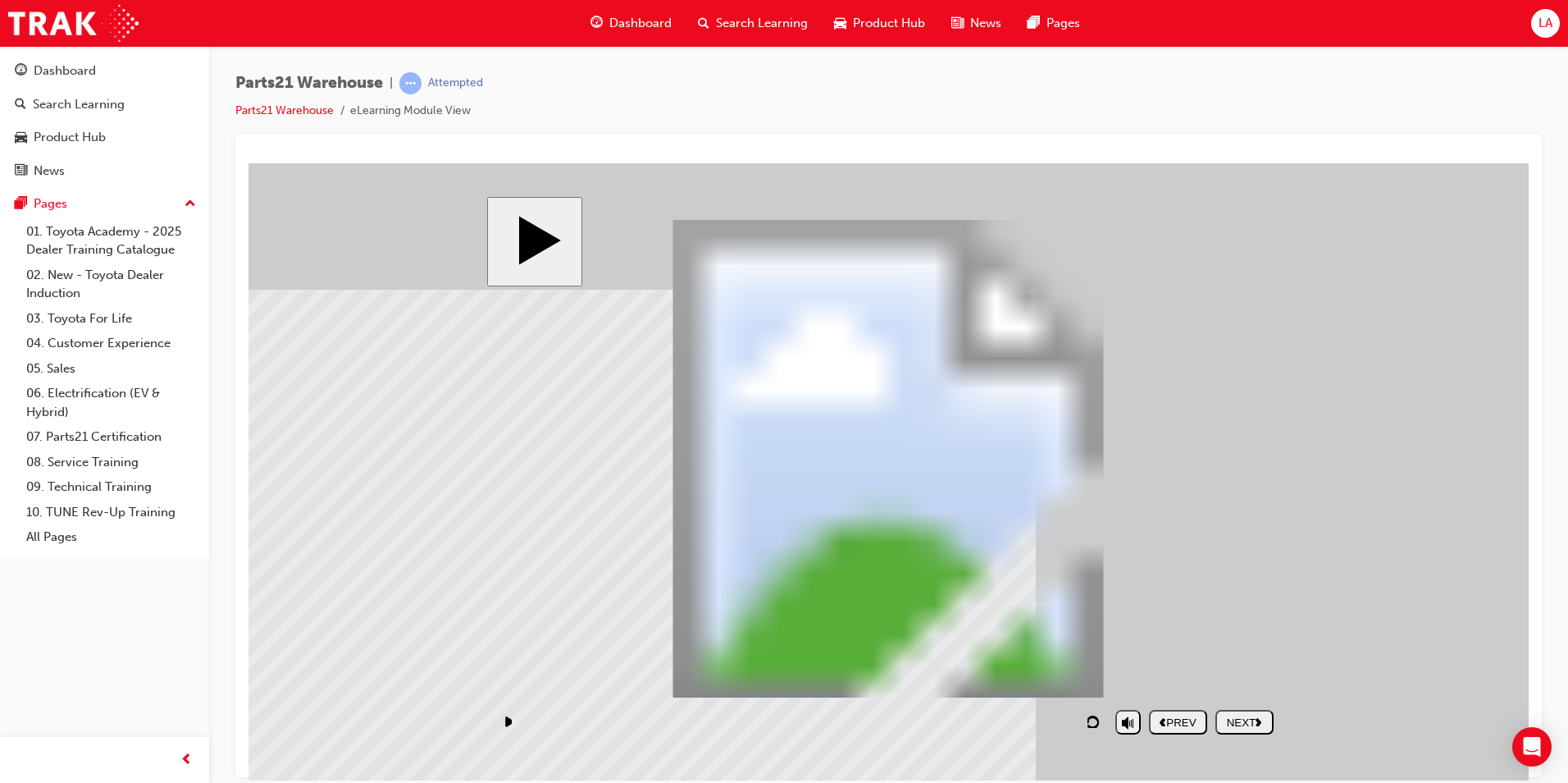
click at [1255, 716] on div "NEXT" at bounding box center [1244, 721] width 45 height 12
click at [1256, 718] on div "NEXT" at bounding box center [1244, 721] width 45 height 12
click at [1252, 723] on div "NEXT" at bounding box center [1244, 721] width 45 height 12
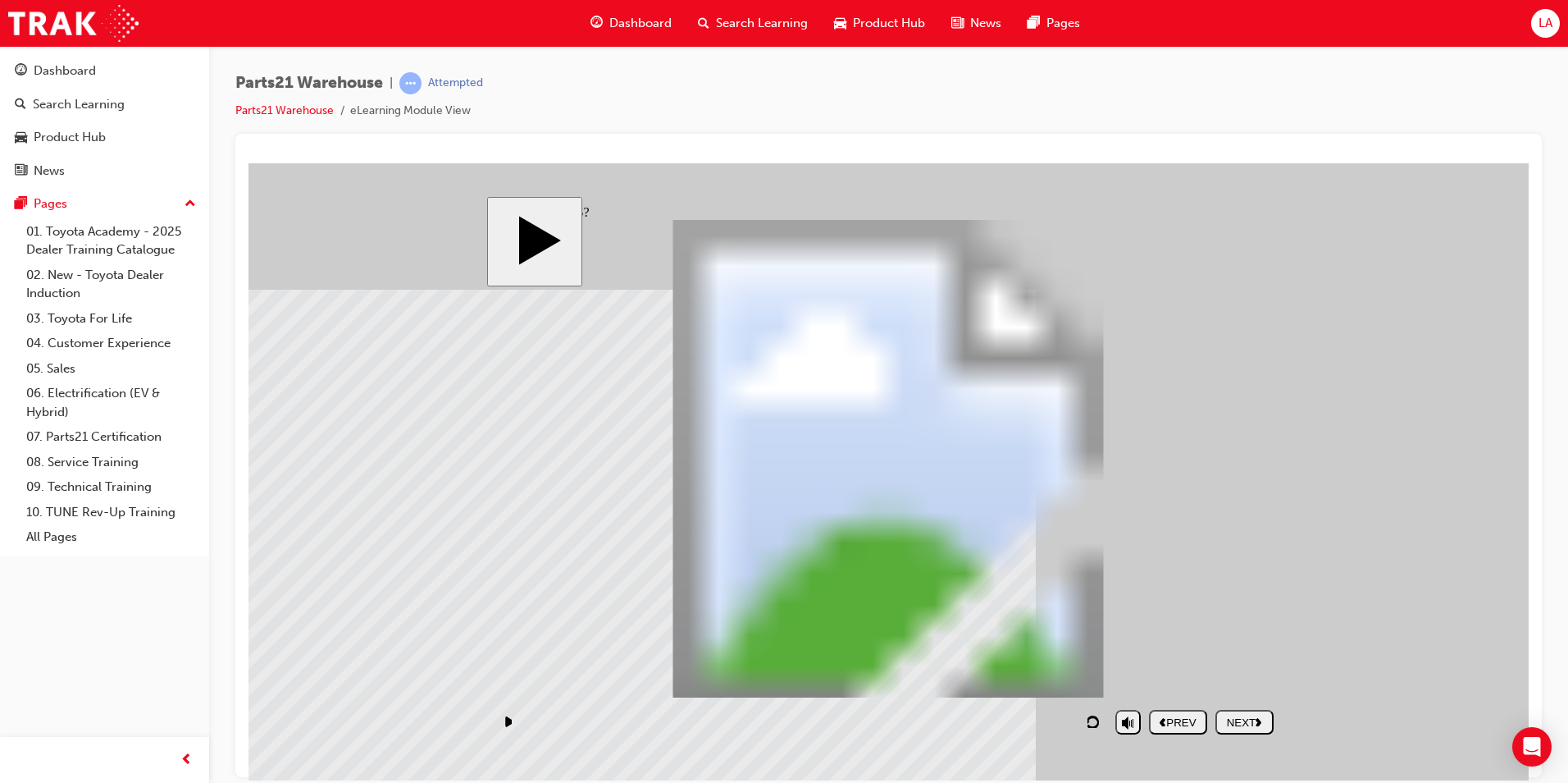
click at [1233, 717] on div "NEXT" at bounding box center [1244, 721] width 45 height 12
click at [1234, 720] on div "NEXT" at bounding box center [1244, 721] width 45 height 12
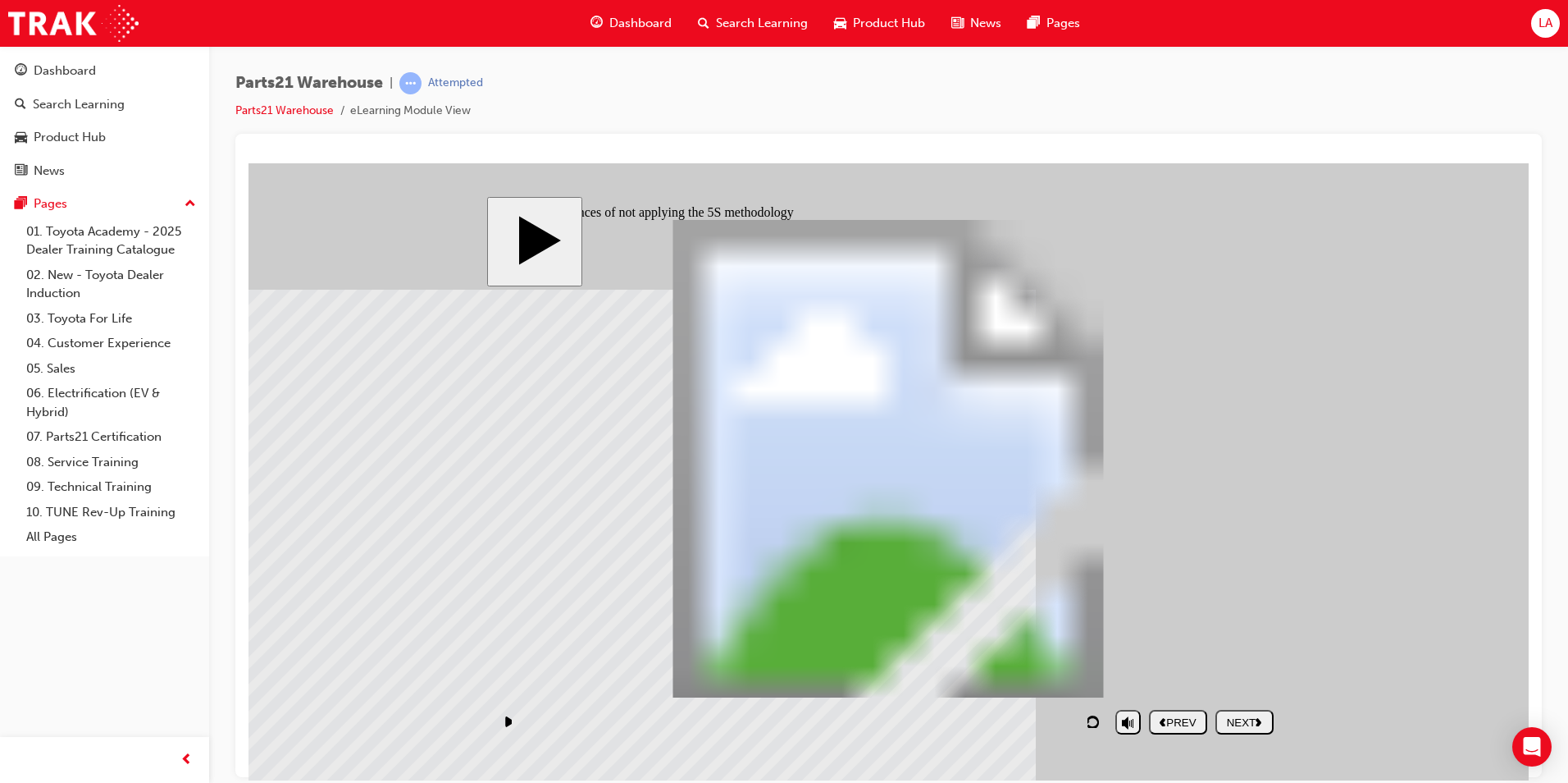
click at [1234, 720] on div "NEXT" at bounding box center [1244, 721] width 45 height 12
click at [1234, 720] on div "NEXT" at bounding box center [1244, 721] width 45 height 12
click at [1235, 720] on div "NEXT" at bounding box center [1244, 721] width 45 height 12
click at [1237, 721] on div "NEXT" at bounding box center [1244, 721] width 45 height 12
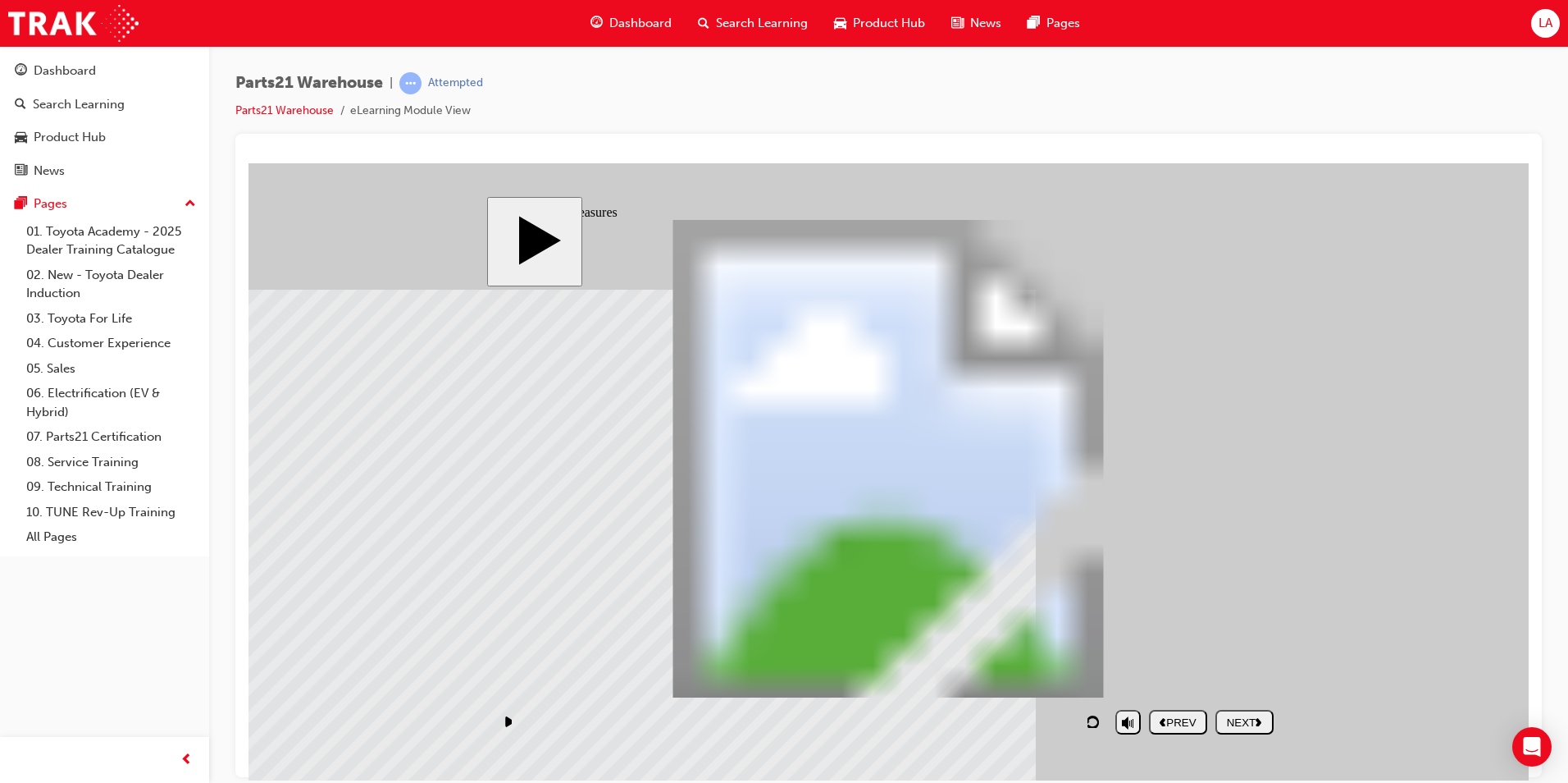
click at [1243, 719] on div "NEXT" at bounding box center [1244, 721] width 45 height 12
click at [1243, 718] on div "NEXT" at bounding box center [1244, 721] width 45 height 12
drag, startPoint x: 1139, startPoint y: 660, endPoint x: 1135, endPoint y: 629, distance: 31.3
click at [1135, 672] on input "volume" at bounding box center [1171, 678] width 106 height 13
click at [1255, 731] on button "NEXT" at bounding box center [1244, 721] width 58 height 25
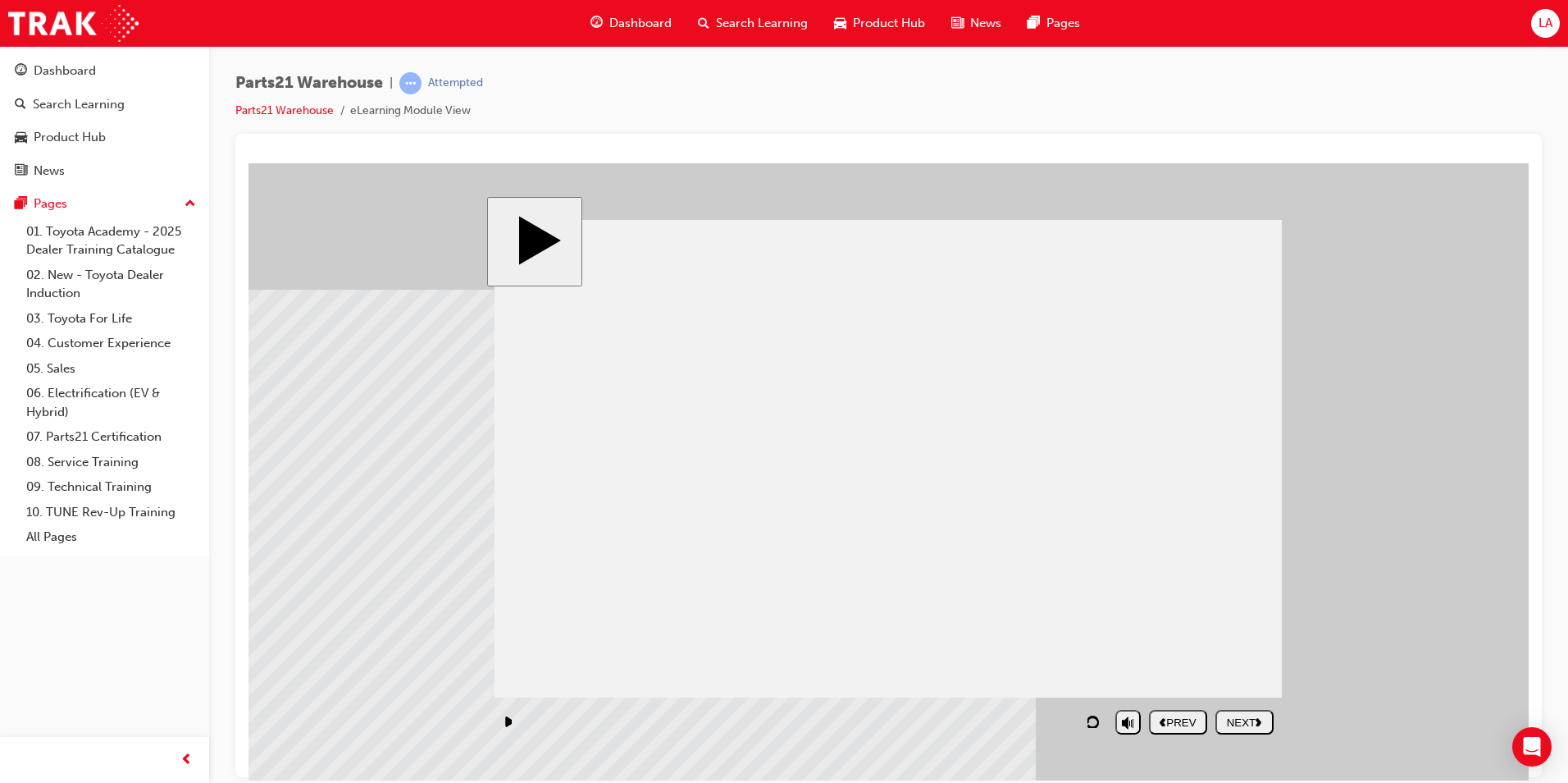
click at [1261, 726] on div "NEXT" at bounding box center [1244, 721] width 45 height 12
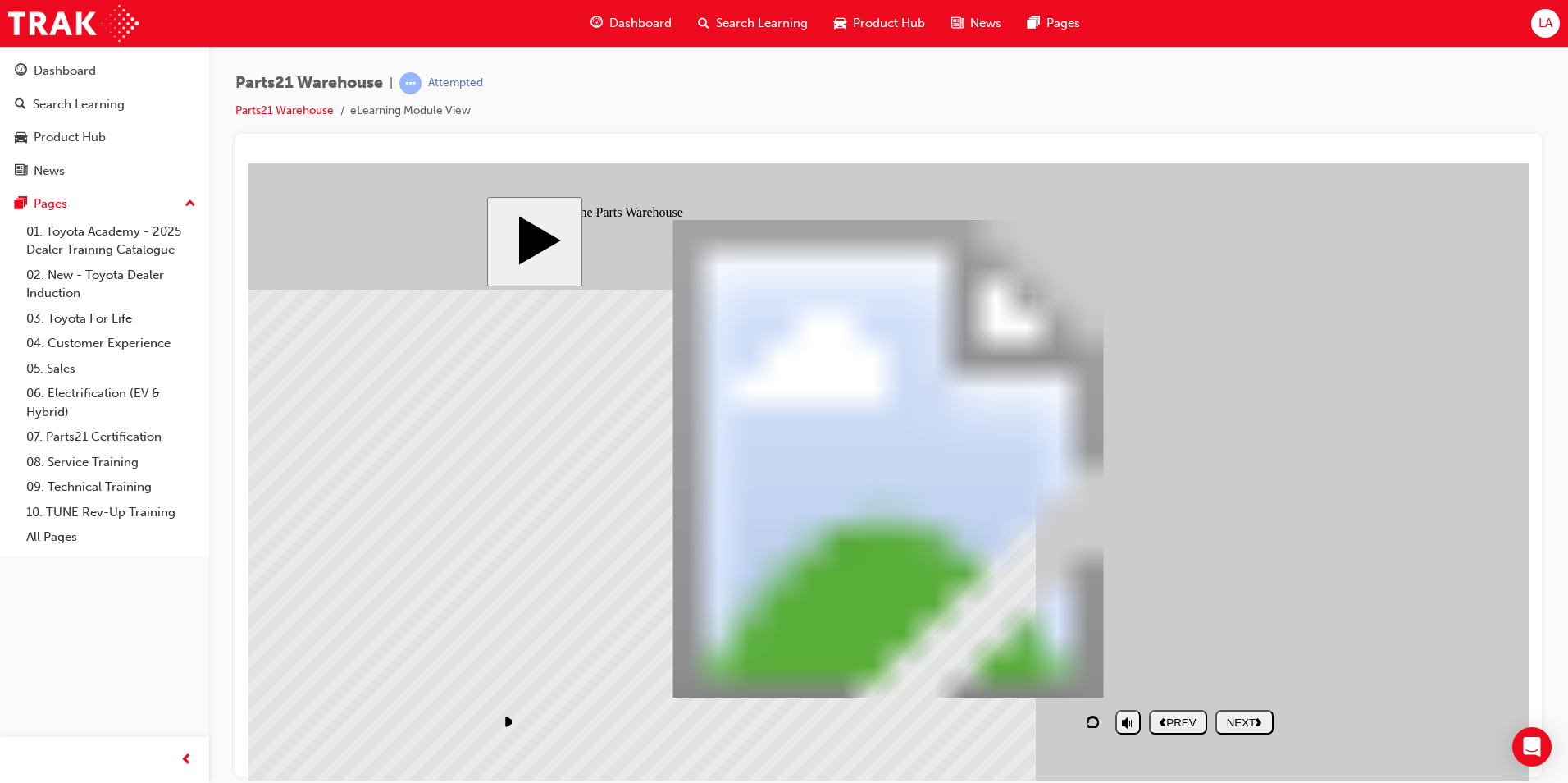
click at [1255, 715] on div "NEXT" at bounding box center [1244, 721] width 45 height 12
click at [1261, 714] on button "NEXT" at bounding box center [1244, 721] width 58 height 25
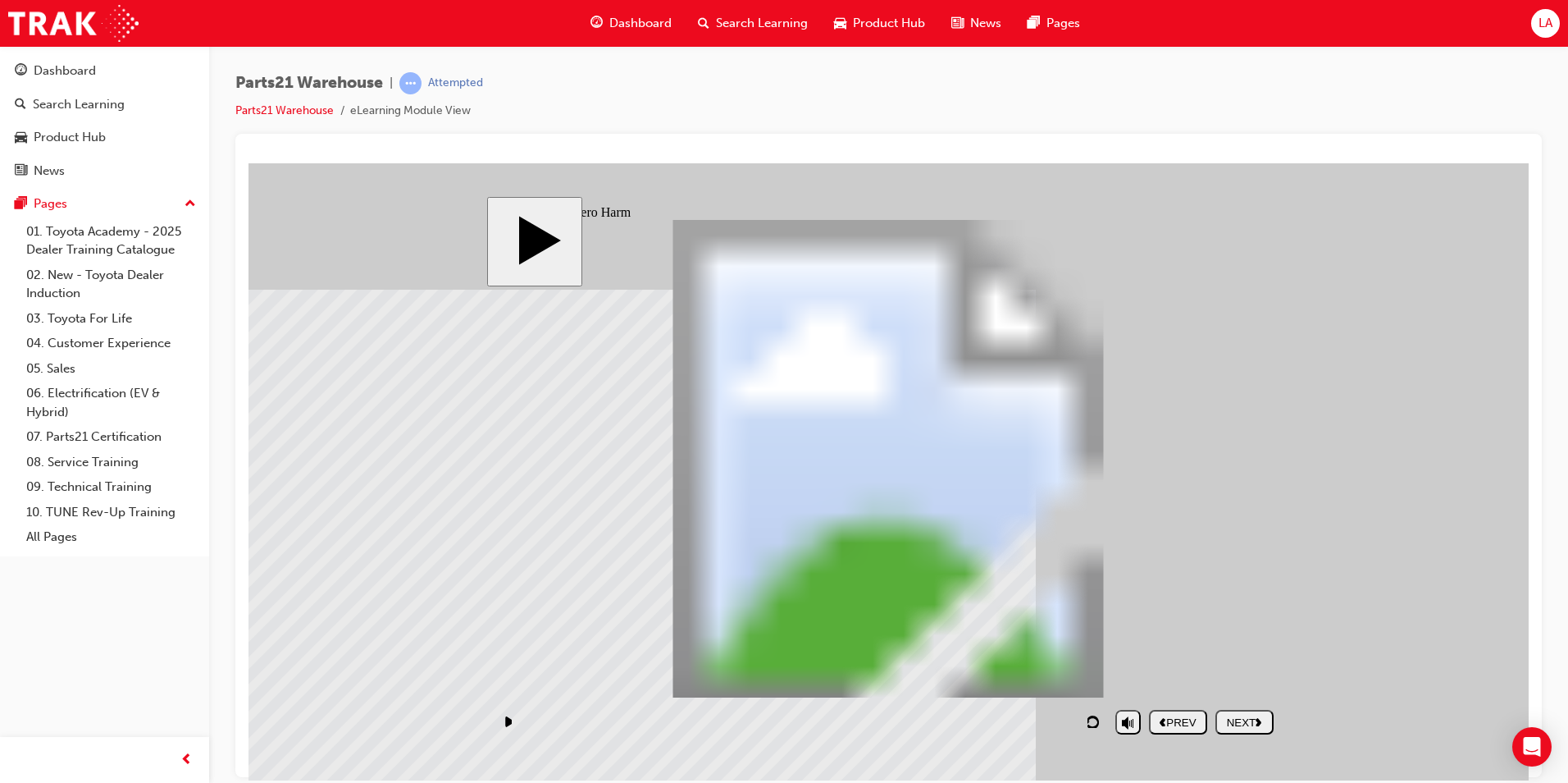
click at [1267, 724] on div "NEXT" at bounding box center [1244, 721] width 45 height 12
drag, startPoint x: 913, startPoint y: 673, endPoint x: 1162, endPoint y: 465, distance: 324.4
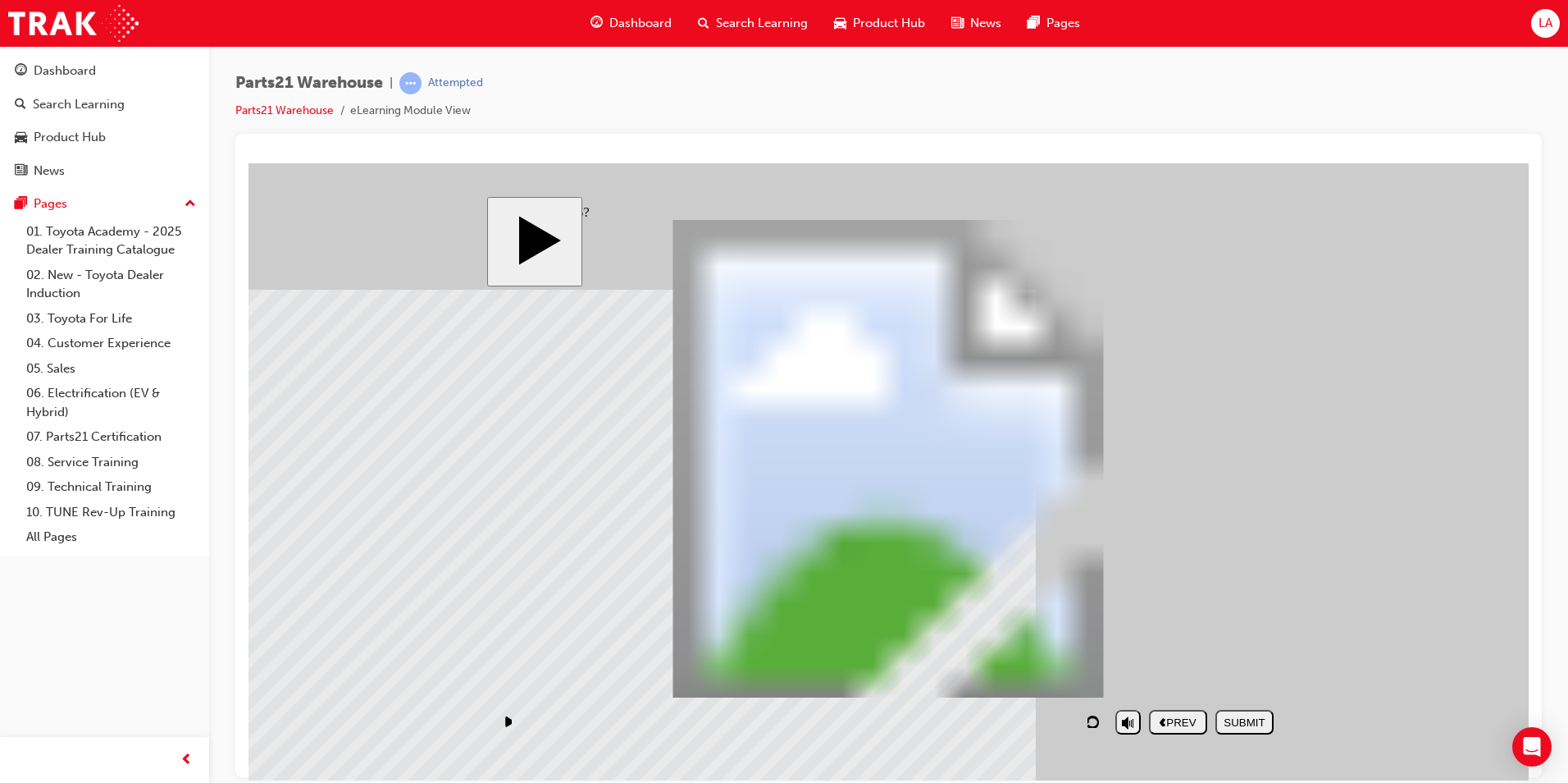
drag, startPoint x: 840, startPoint y: 608, endPoint x: 655, endPoint y: 417, distance: 265.9
drag, startPoint x: 1096, startPoint y: 677, endPoint x: 1027, endPoint y: 674, distance: 69.1
drag, startPoint x: 1011, startPoint y: 619, endPoint x: 639, endPoint y: 503, distance: 389.7
drag, startPoint x: 1201, startPoint y: 608, endPoint x: 1203, endPoint y: 405, distance: 203.0
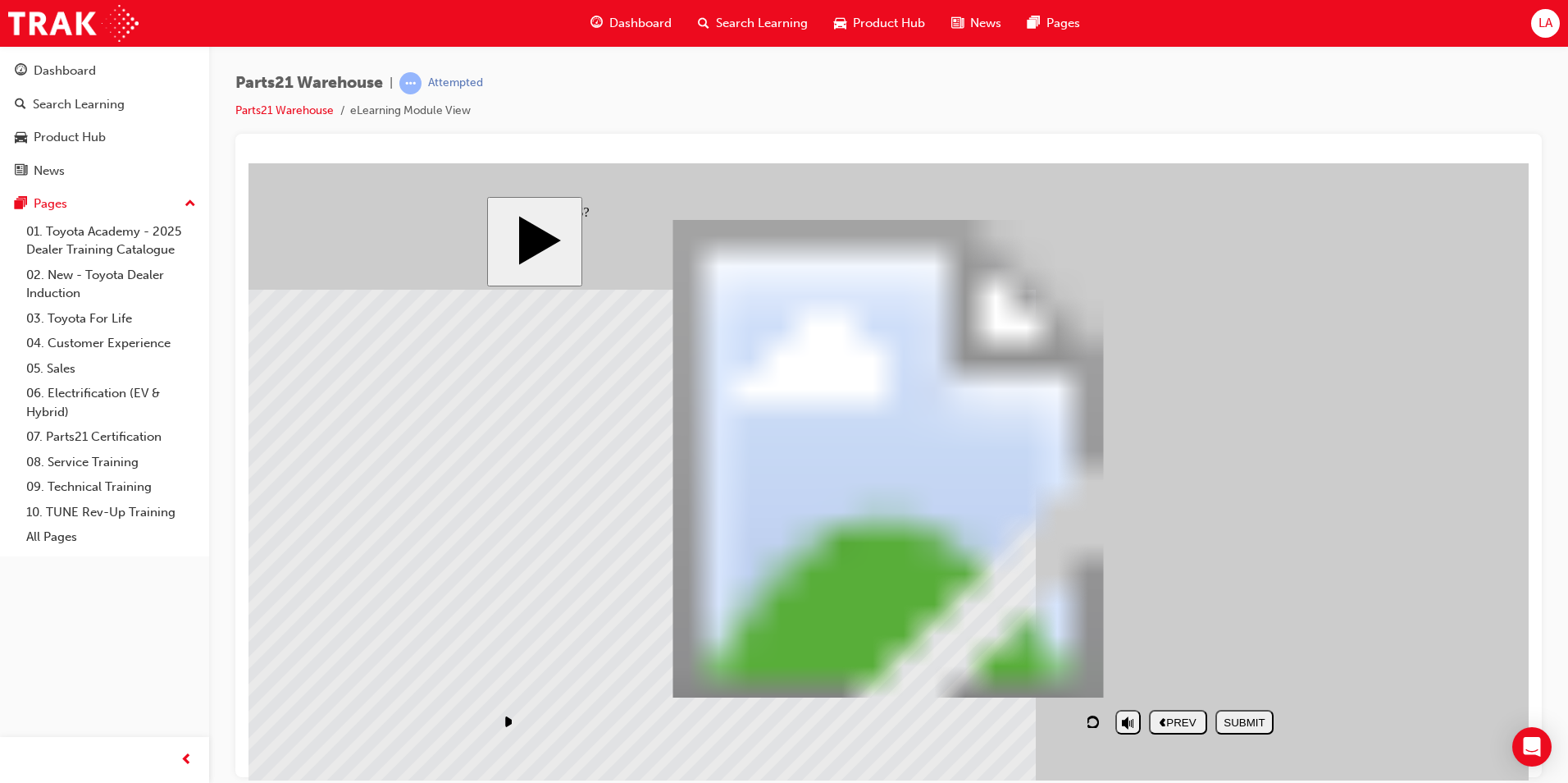
drag, startPoint x: 1071, startPoint y: 651, endPoint x: 612, endPoint y: 326, distance: 562.4
click at [1236, 726] on div "SUBMIT" at bounding box center [1244, 721] width 45 height 12
click at [1231, 727] on div "NEXT" at bounding box center [1244, 721] width 45 height 12
